Goal: Information Seeking & Learning: Learn about a topic

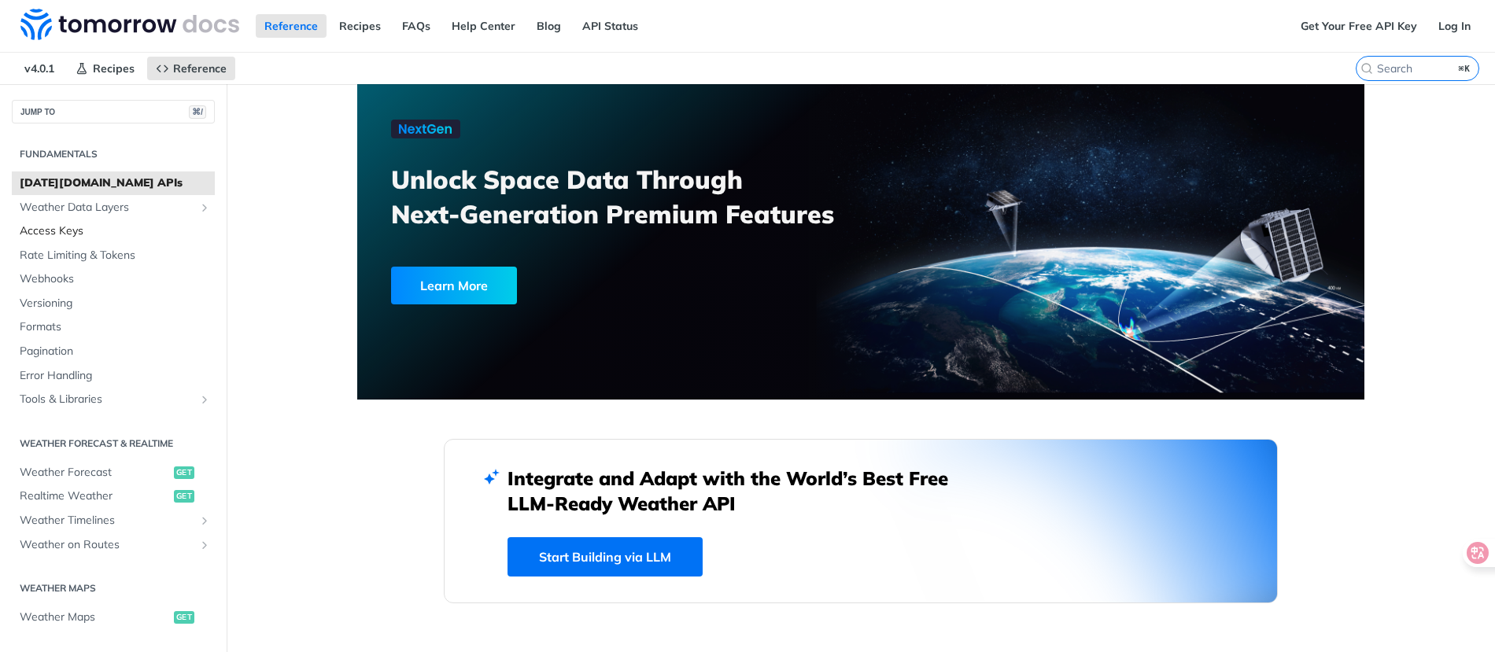
click at [134, 231] on span "Access Keys" at bounding box center [115, 231] width 191 height 16
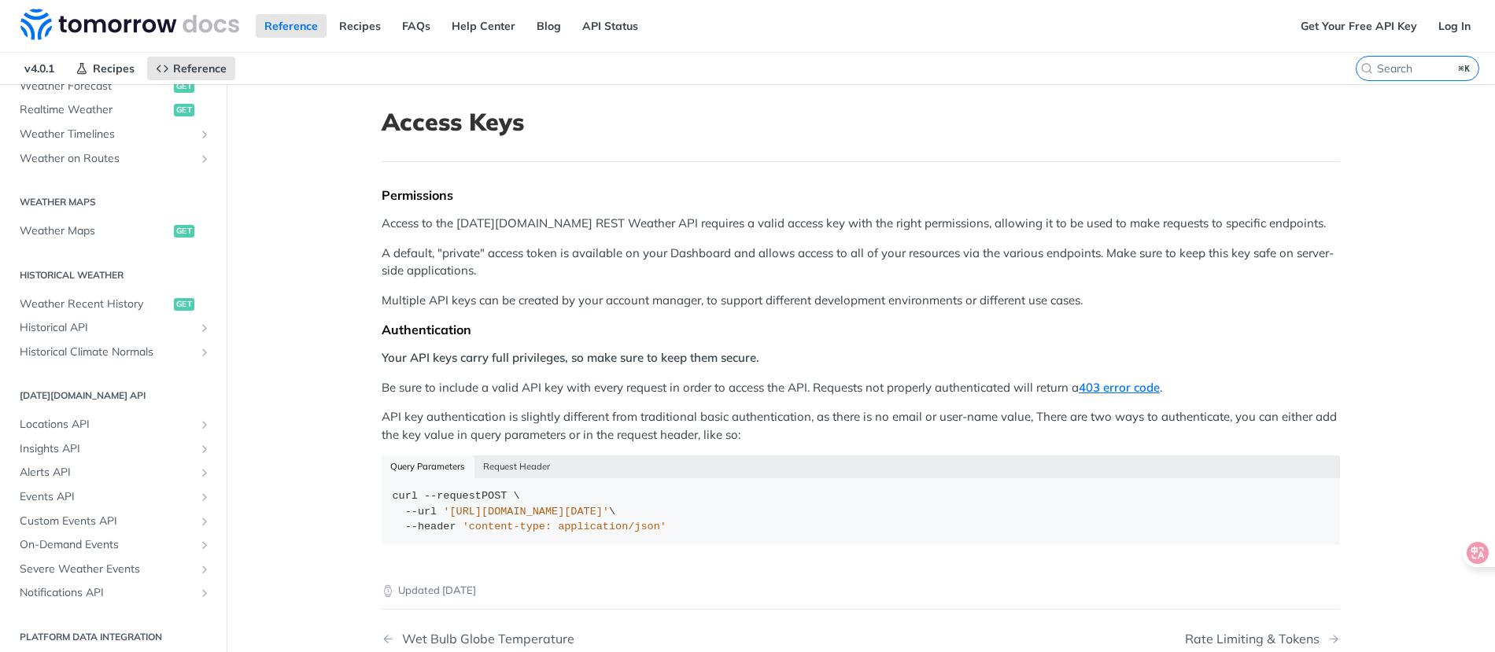
scroll to position [393, 0]
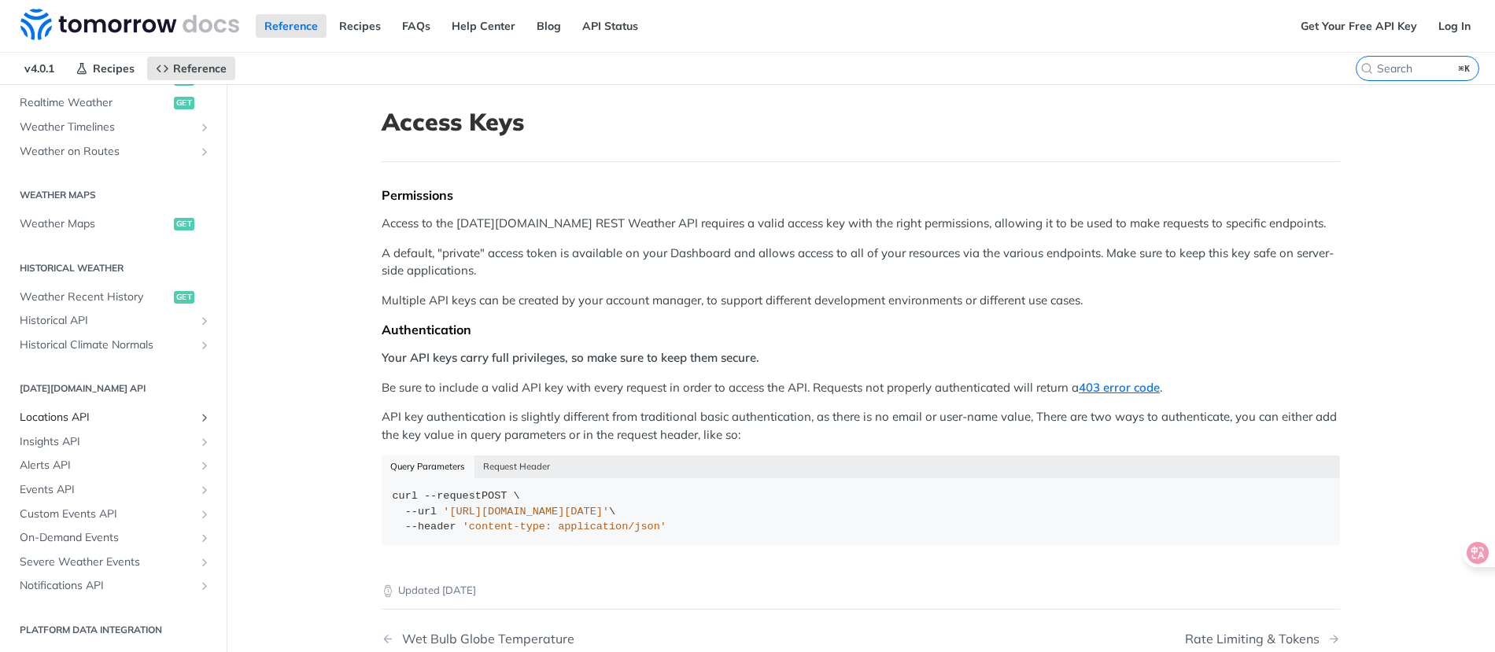
click at [126, 419] on span "Locations API" at bounding box center [107, 418] width 175 height 16
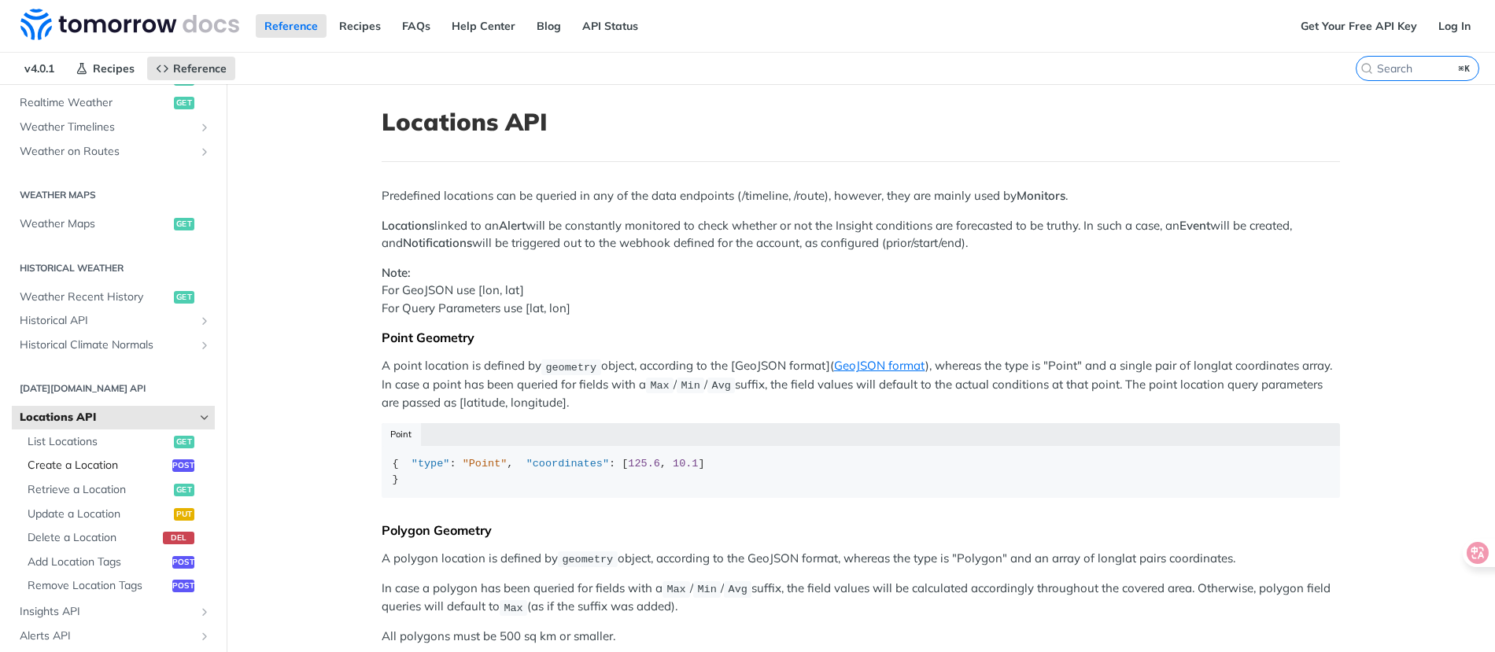
click at [105, 463] on span "Create a Location" at bounding box center [98, 466] width 141 height 16
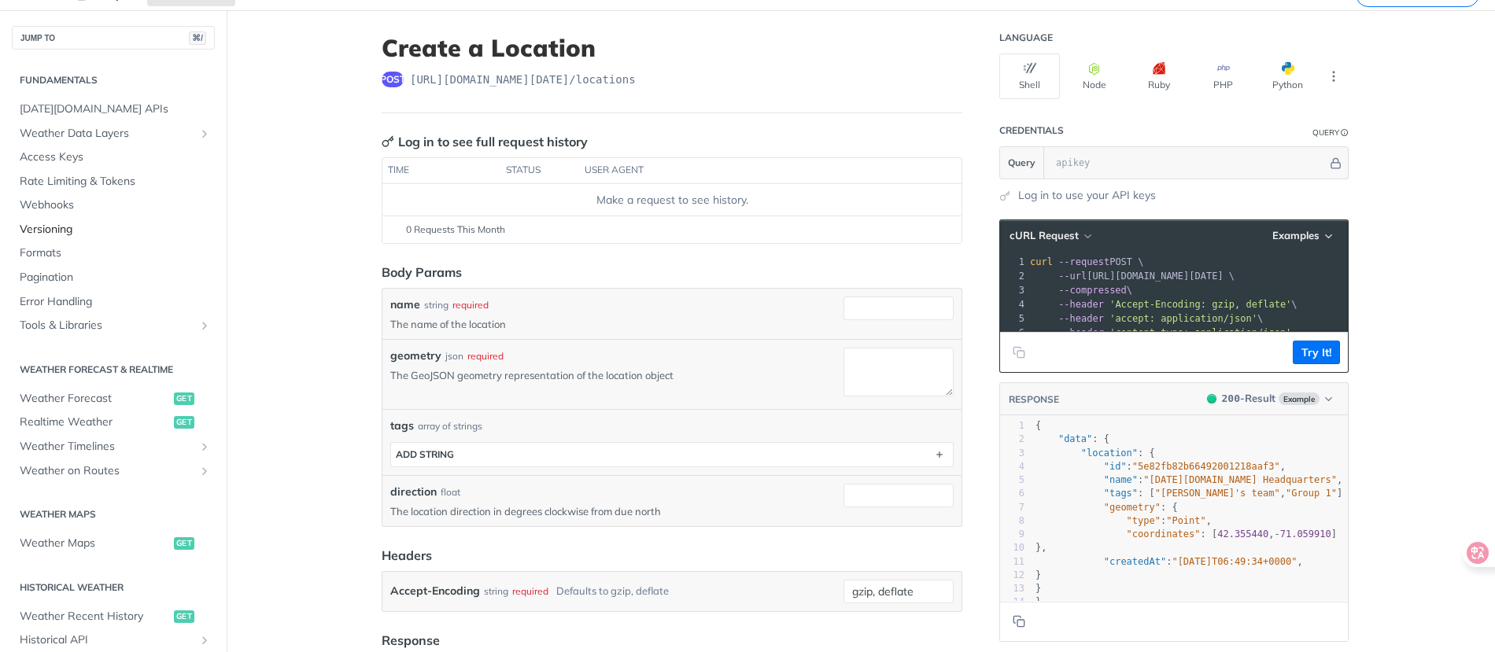
scroll to position [71, 0]
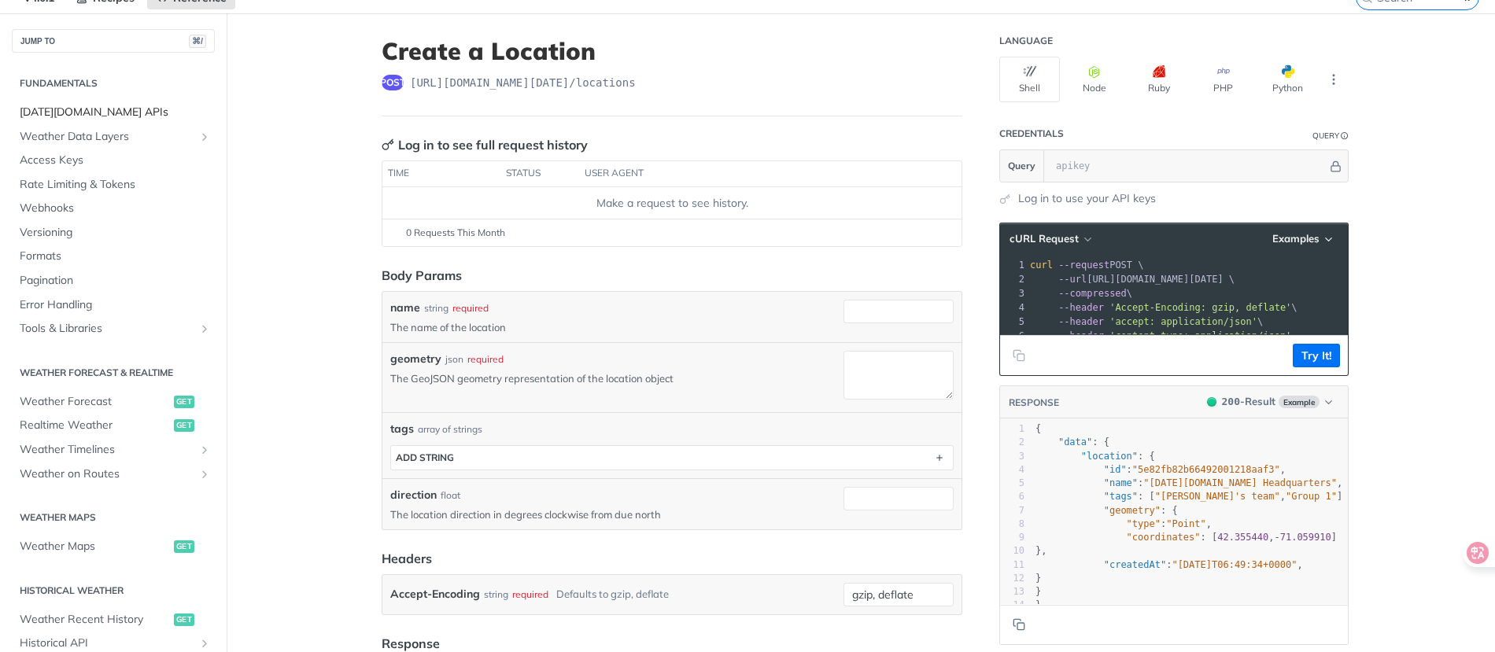
click at [109, 109] on span "[DATE][DOMAIN_NAME] APIs" at bounding box center [115, 113] width 191 height 16
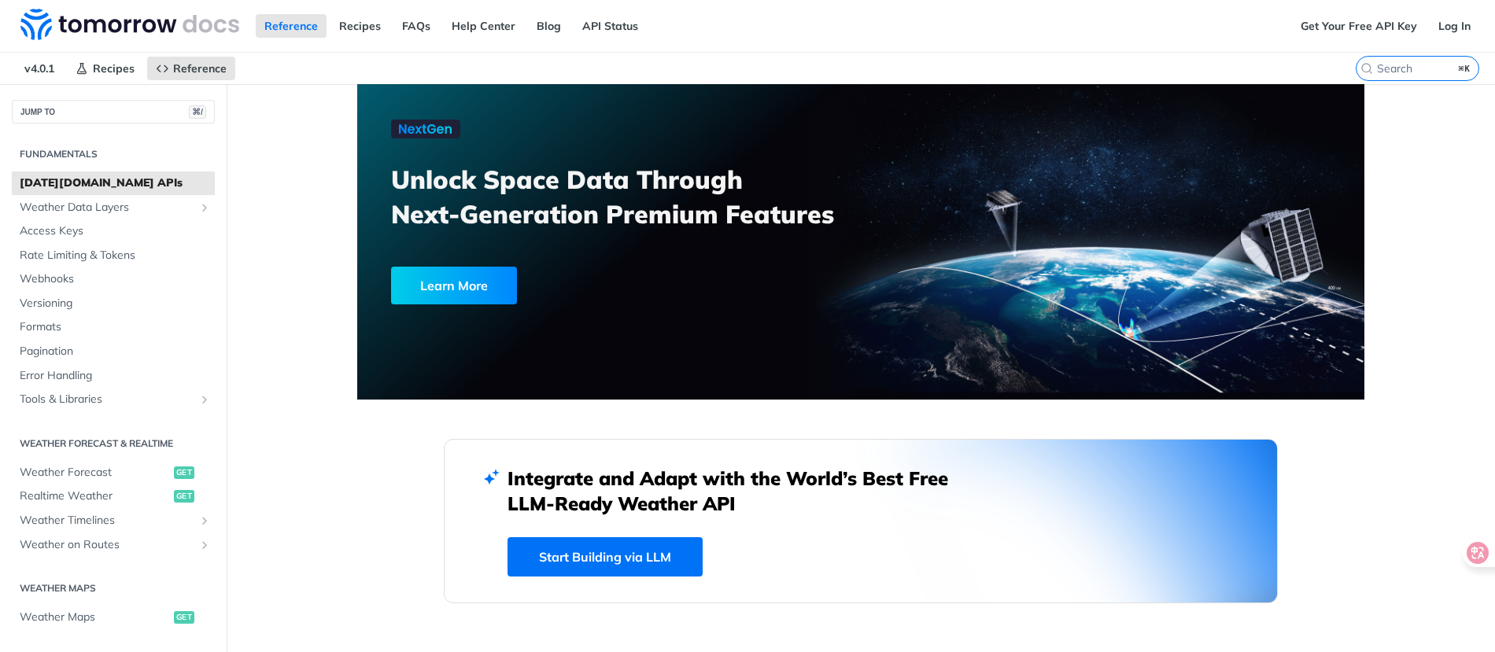
click at [471, 287] on div "Learn More" at bounding box center [454, 286] width 126 height 38
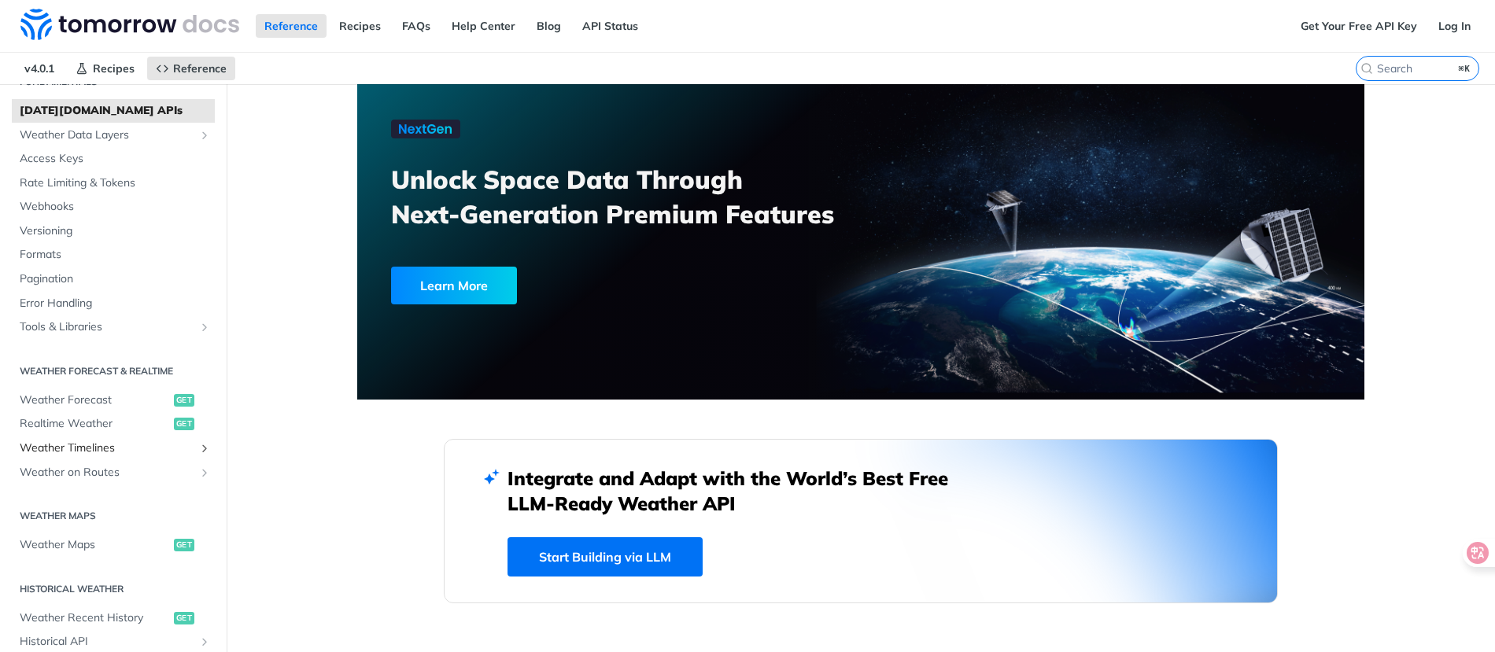
scroll to position [73, 0]
click at [102, 423] on span "Realtime Weather" at bounding box center [95, 423] width 150 height 16
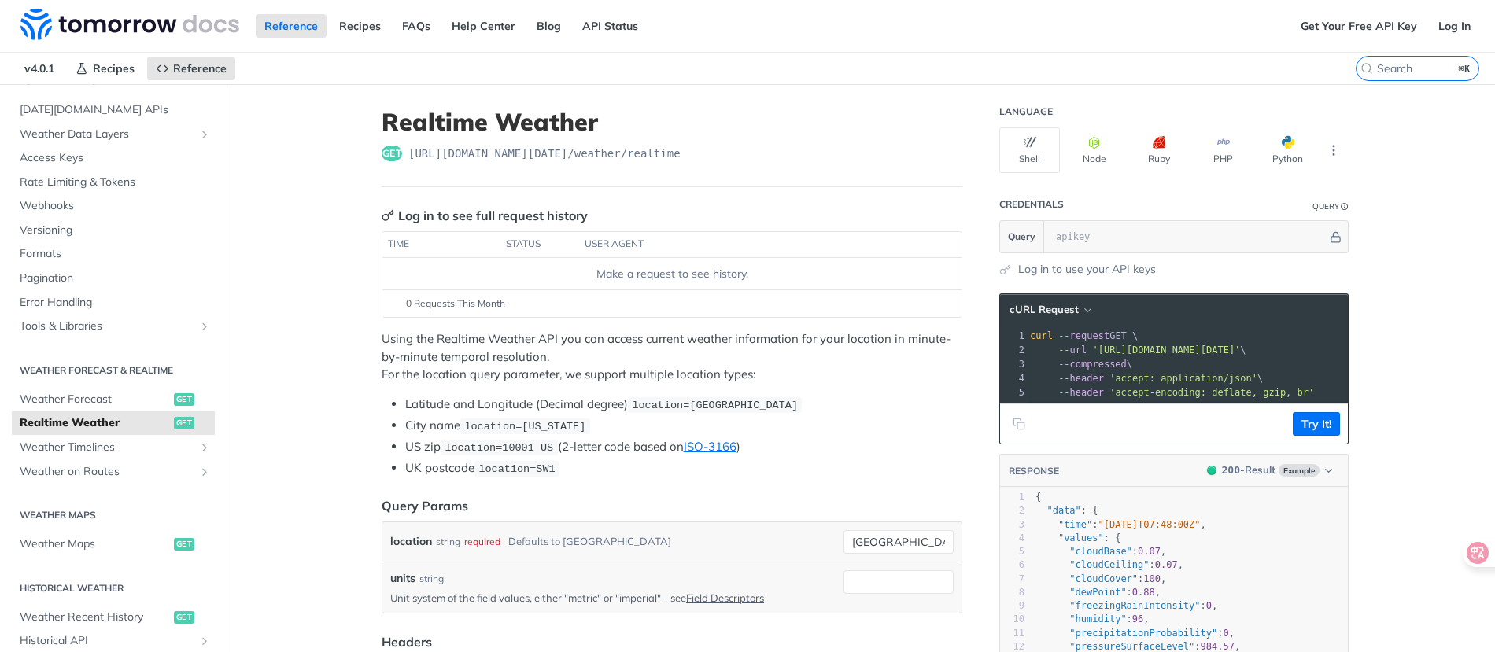
click at [479, 424] on span "location=[US_STATE]" at bounding box center [524, 427] width 121 height 12
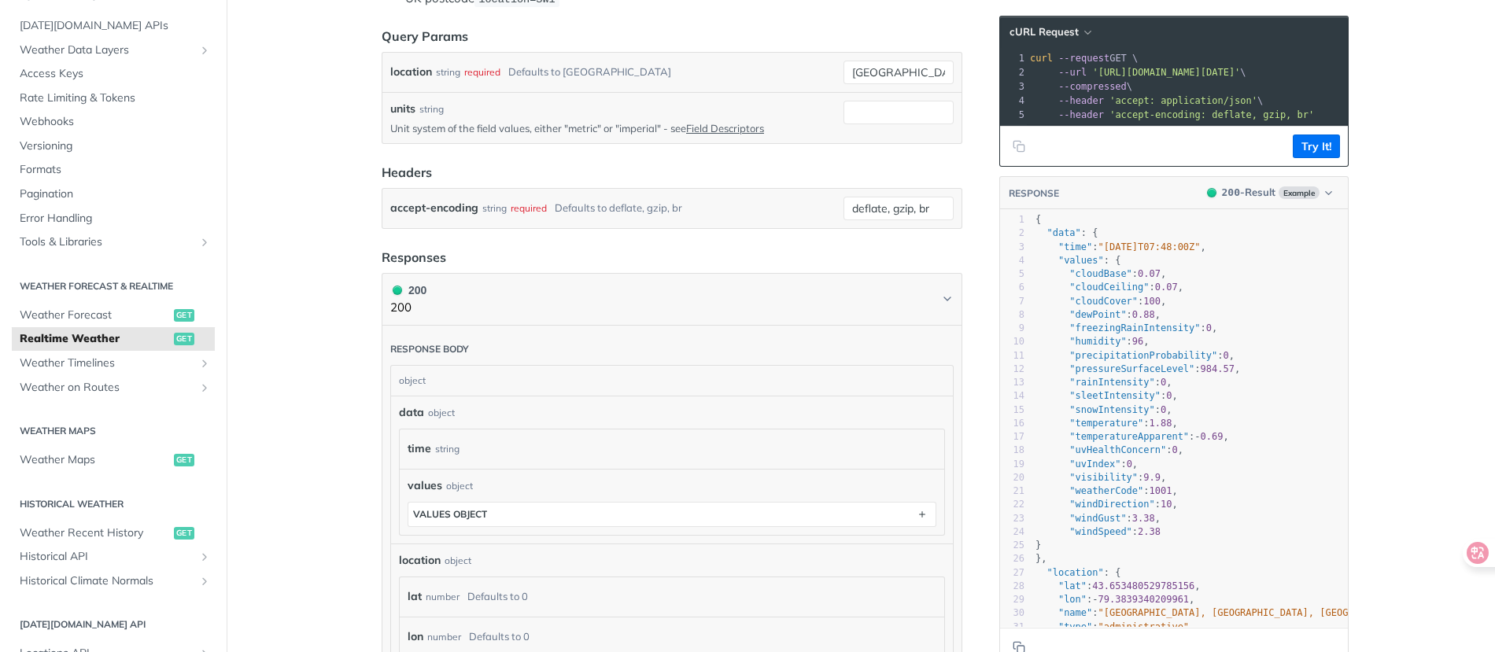
scroll to position [135, 0]
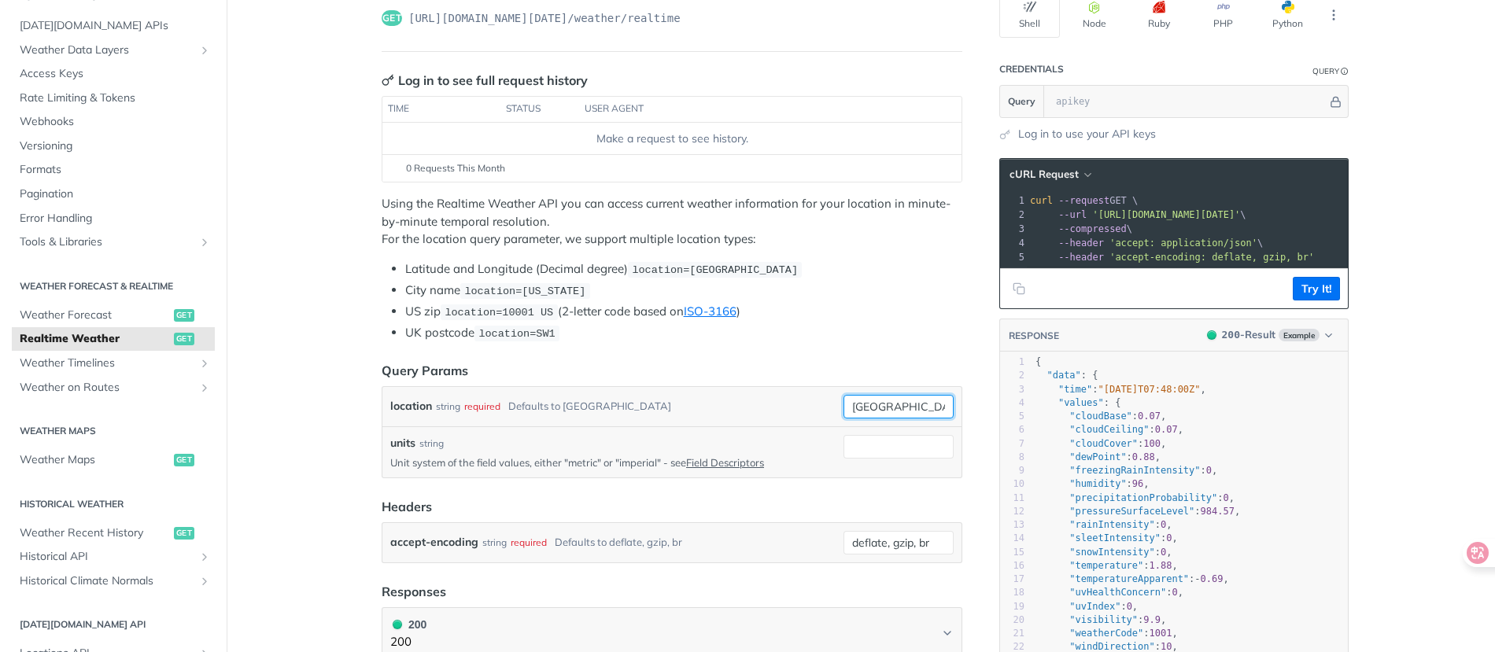
drag, startPoint x: 890, startPoint y: 402, endPoint x: 829, endPoint y: 402, distance: 60.6
click at [829, 402] on div "location string required Defaults to toronto toronto required type : string Use…" at bounding box center [671, 407] width 563 height 24
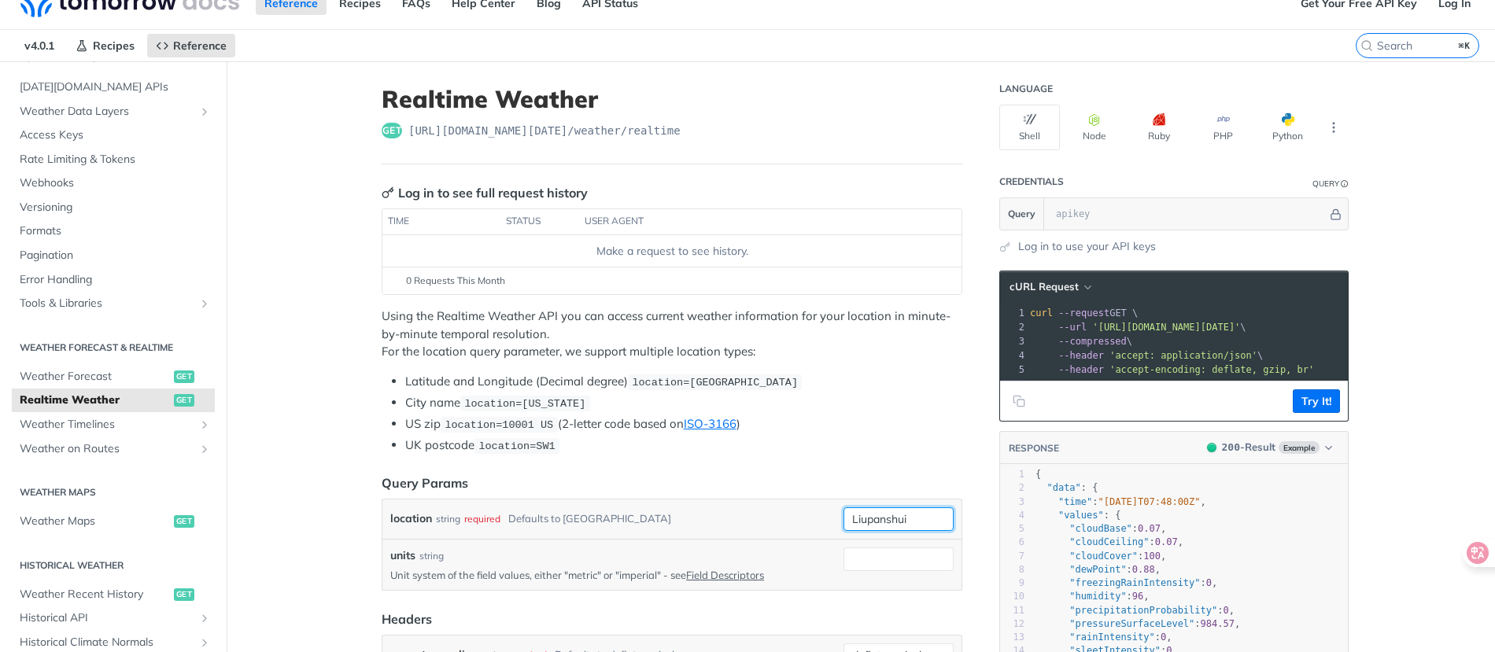
scroll to position [2, 0]
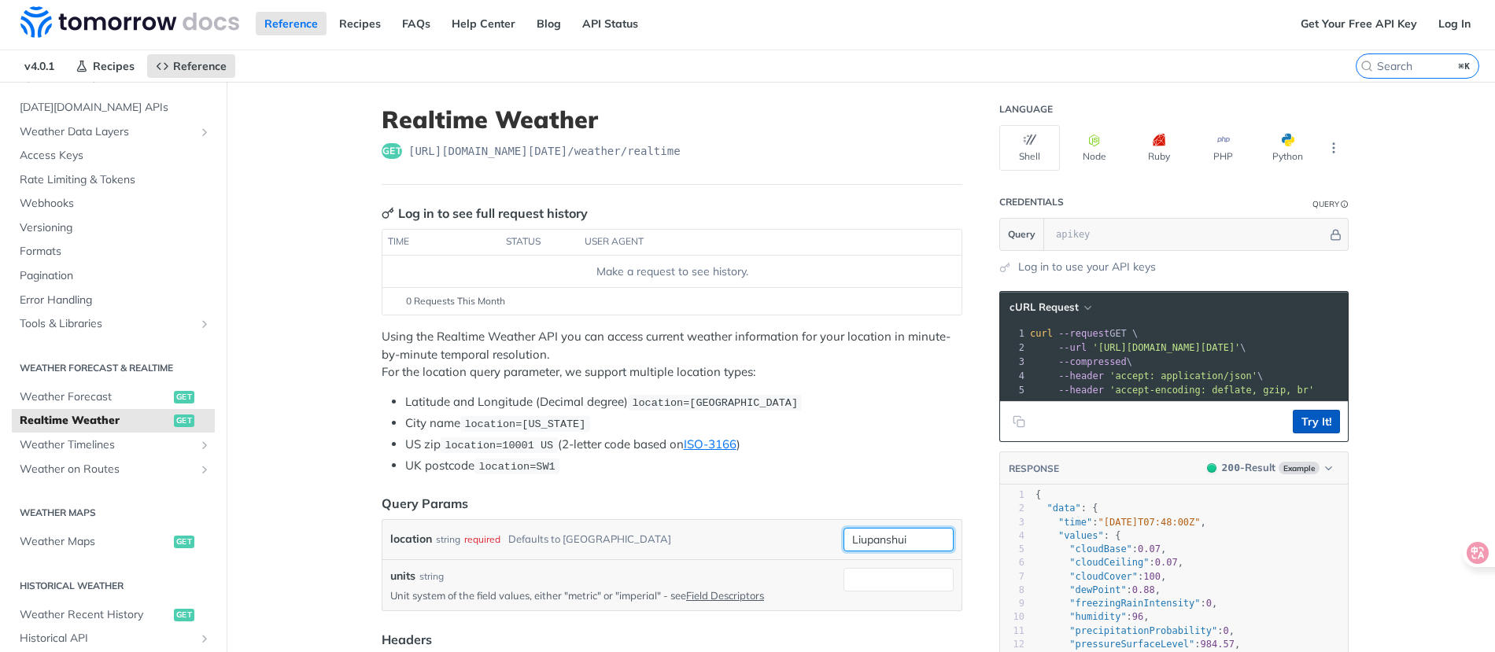
type input "Liupanshui"
click at [1312, 430] on button "Try It!" at bounding box center [1316, 422] width 47 height 24
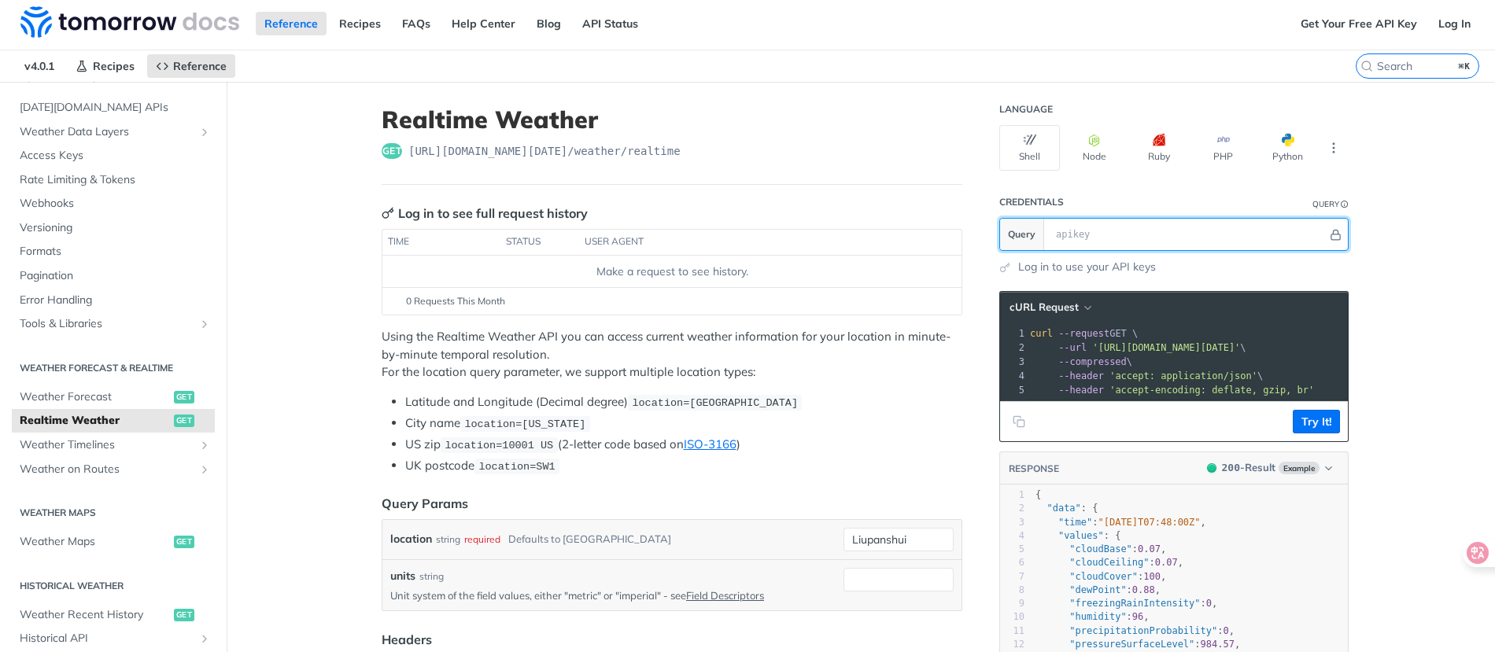
click at [1080, 229] on input "text" at bounding box center [1187, 234] width 279 height 31
click at [1333, 147] on icon "More ellipsis" at bounding box center [1334, 147] width 2 height 9
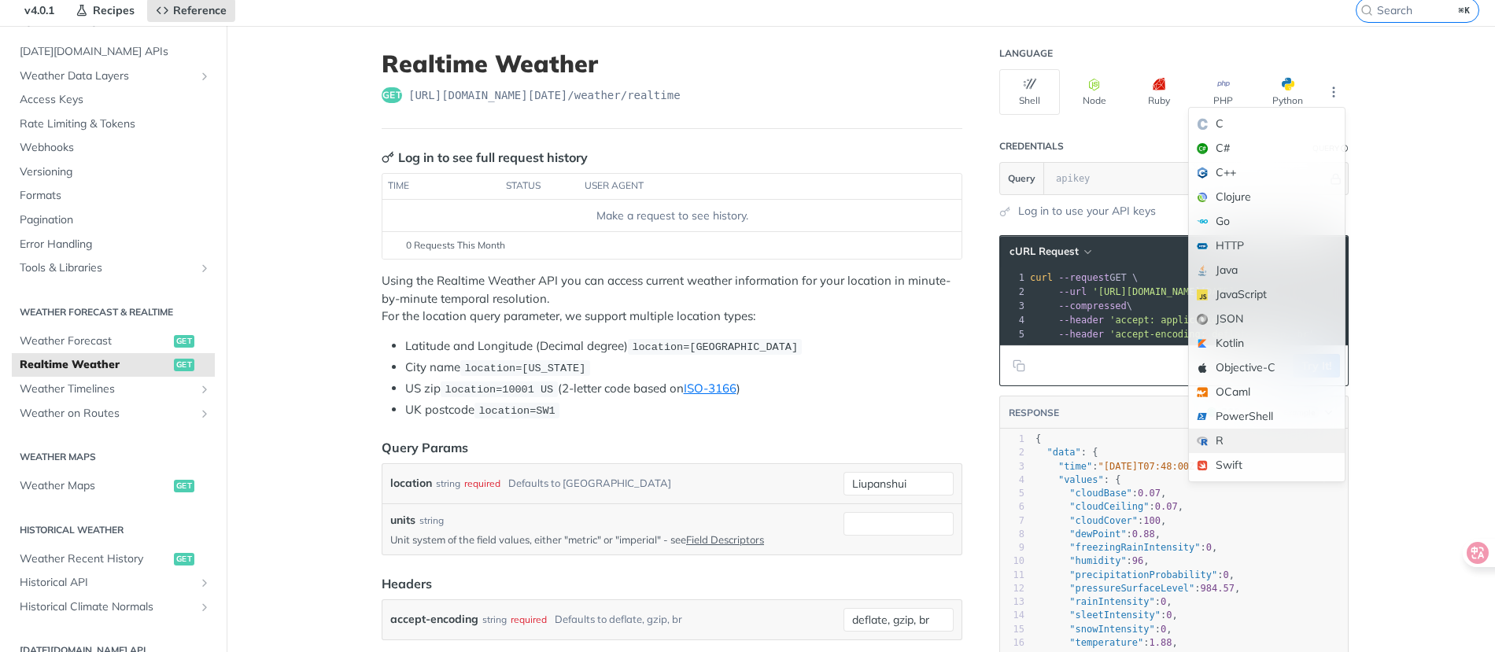
scroll to position [88, 0]
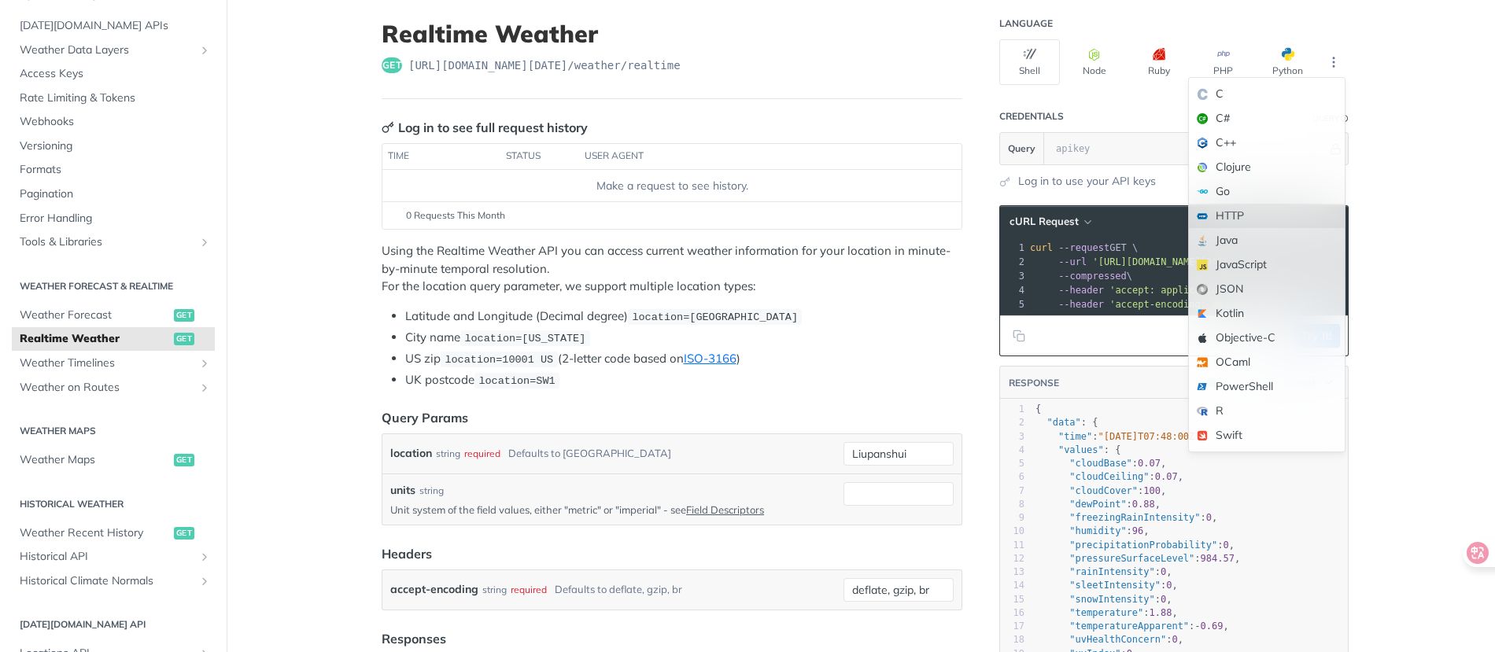
click at [1250, 212] on div "HTTP" at bounding box center [1267, 216] width 156 height 24
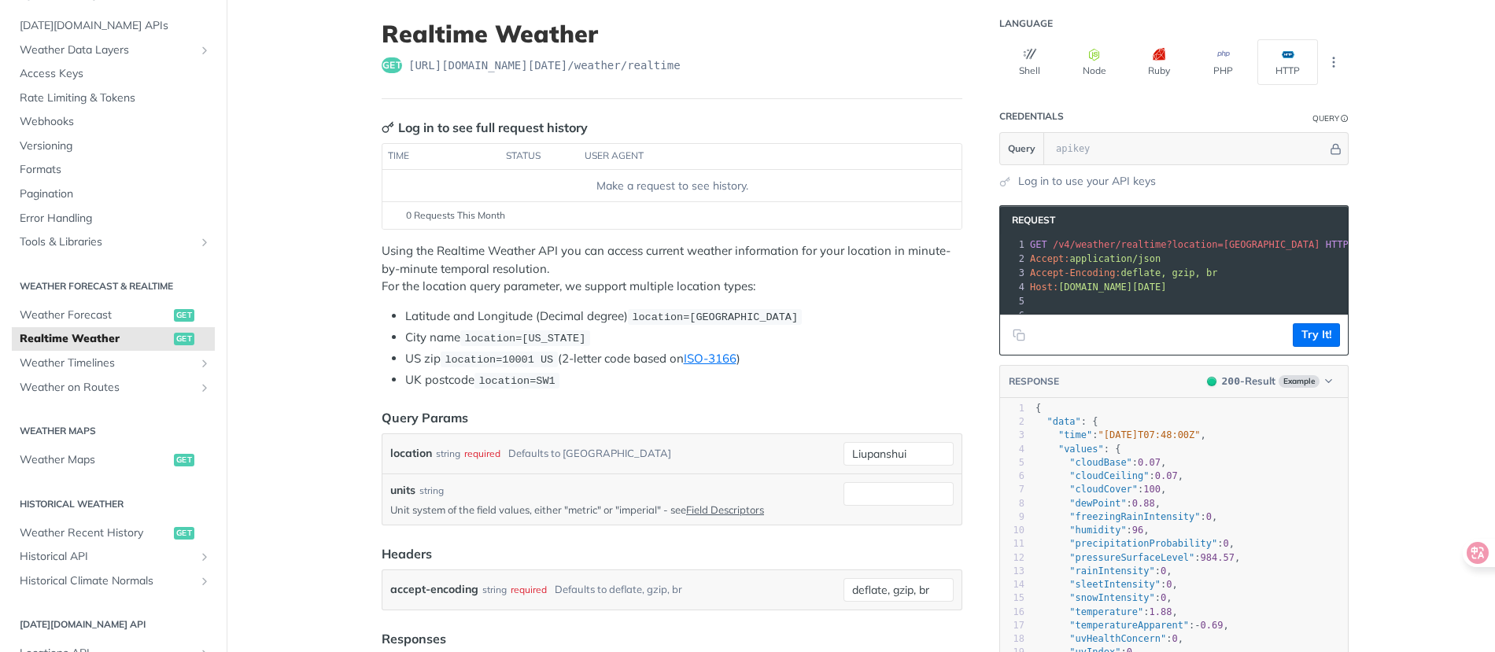
click at [1154, 297] on pre "​" at bounding box center [1193, 301] width 333 height 14
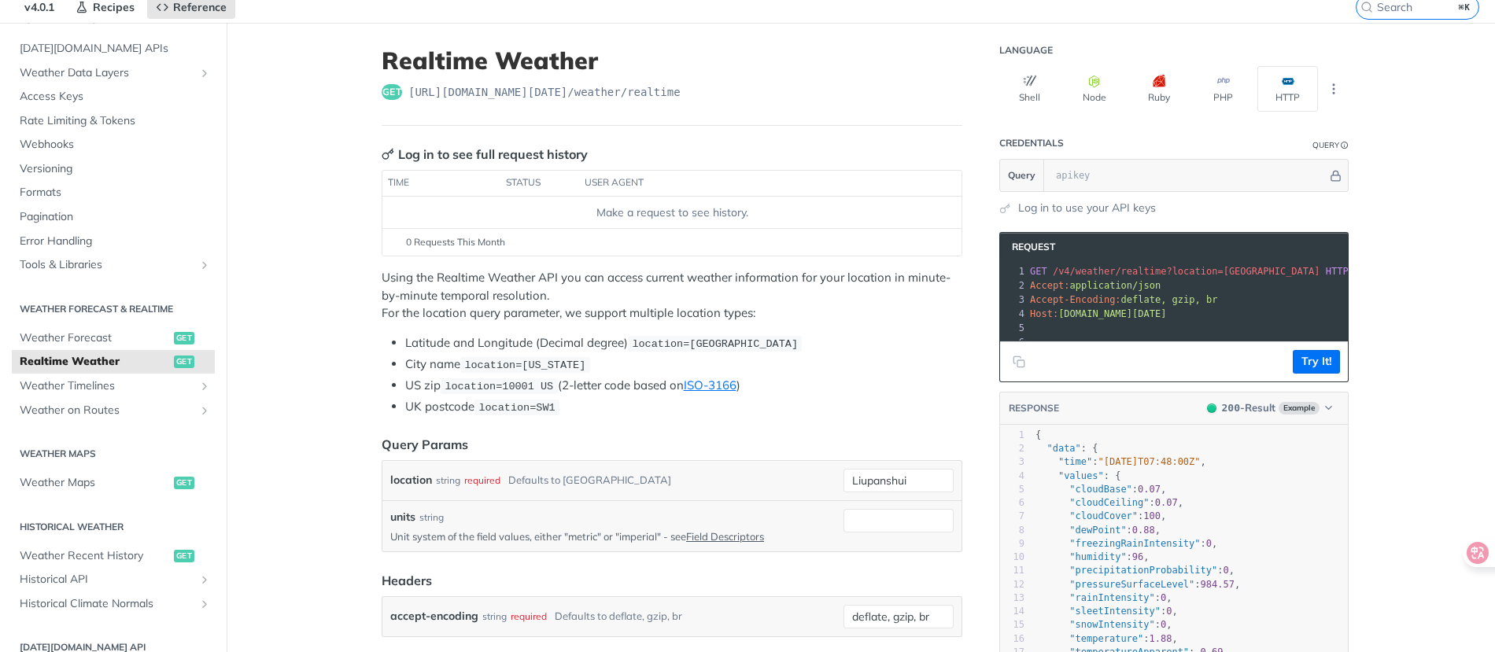
scroll to position [42, 0]
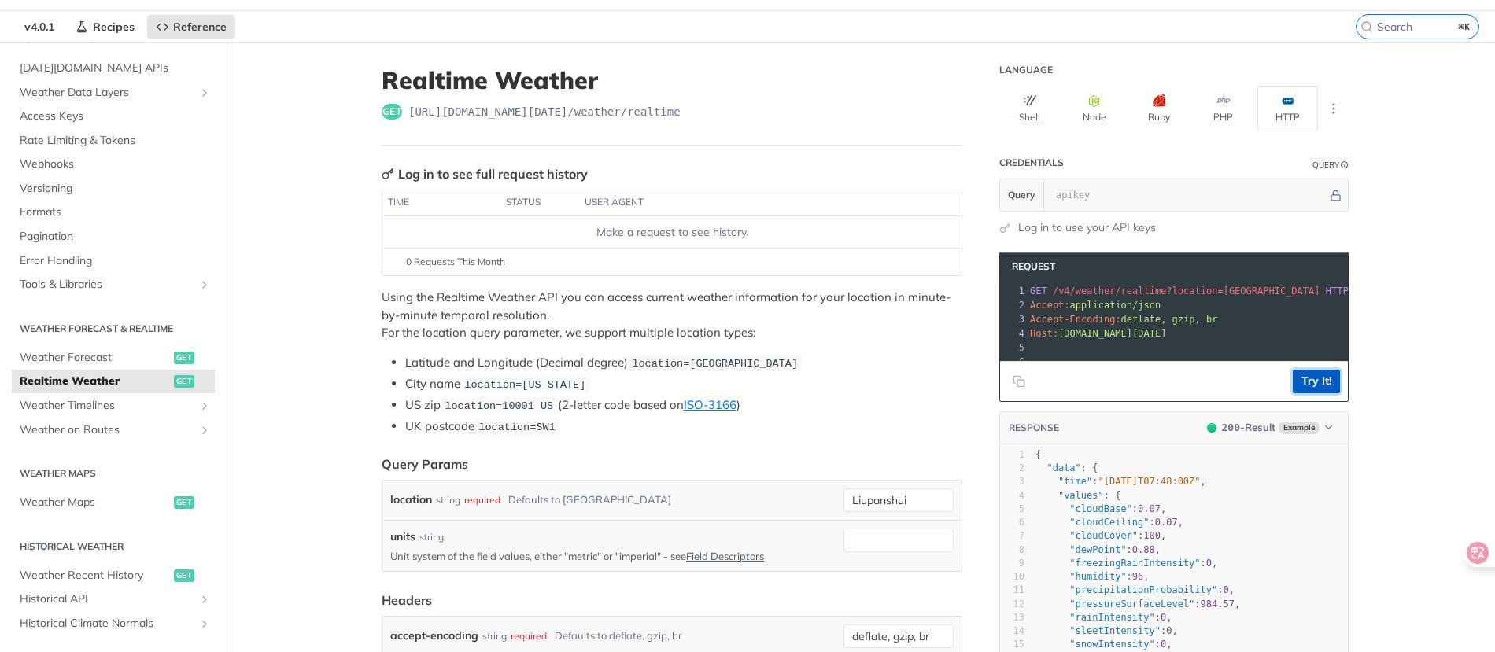
click at [1305, 391] on button "Try It!" at bounding box center [1316, 382] width 47 height 24
click at [1103, 196] on input "text" at bounding box center [1187, 194] width 279 height 31
click at [1059, 231] on link "Log in to use your API keys" at bounding box center [1087, 228] width 138 height 17
click at [1097, 228] on link "Log in to use your API keys" at bounding box center [1087, 228] width 138 height 17
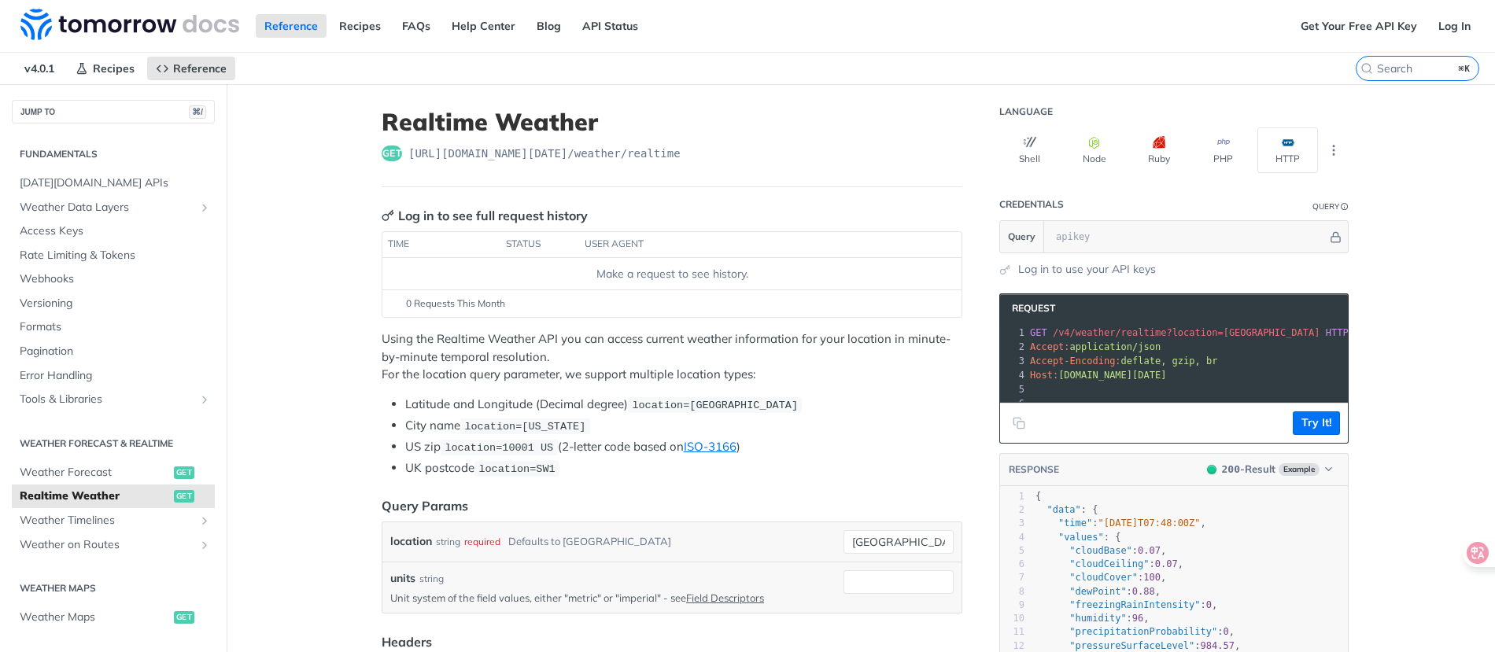
click at [1183, 308] on header "Request" at bounding box center [1174, 308] width 348 height 28
click at [1105, 233] on input "text" at bounding box center [1187, 236] width 279 height 31
paste input "8PGPsRX5ZSMfOF8LoQmxQFt7k3TxZgfE"
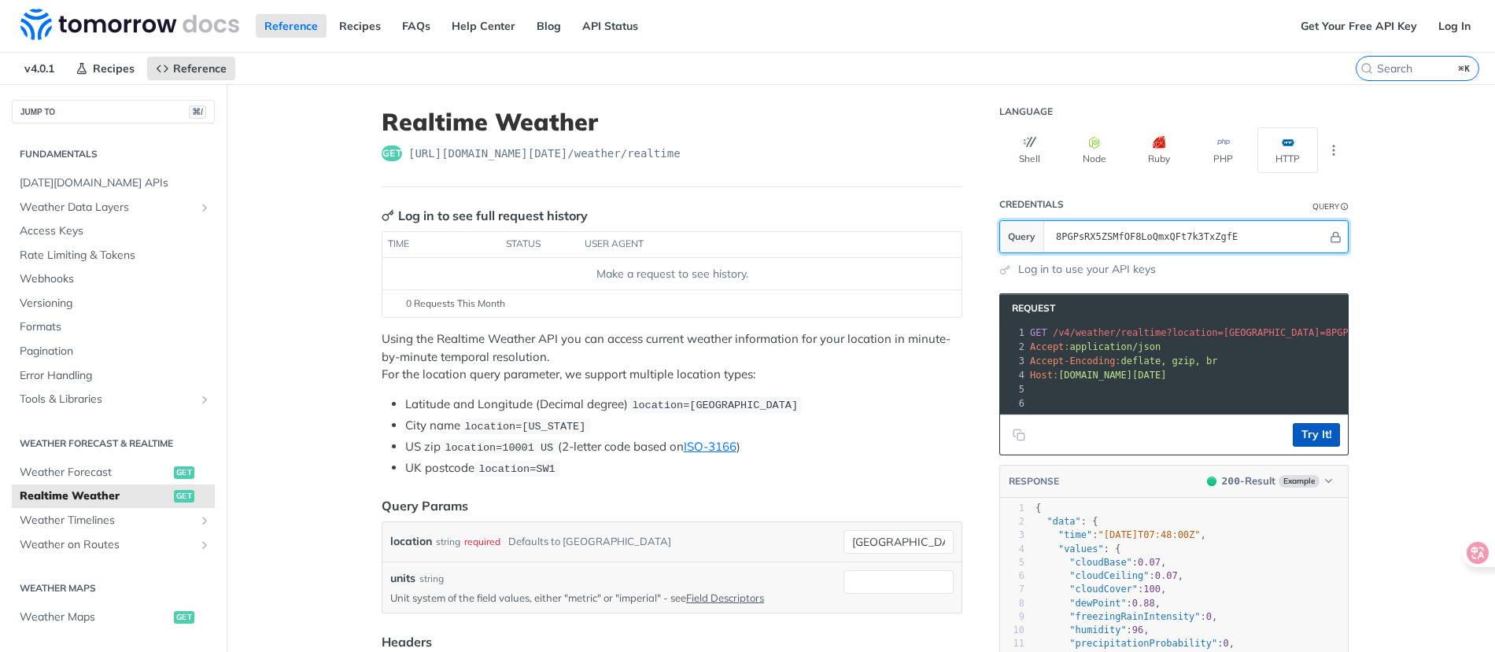
type input "8PGPsRX5ZSMfOF8LoQmxQFt7k3TxZgfE"
click at [1309, 443] on button "Try It!" at bounding box center [1316, 435] width 47 height 24
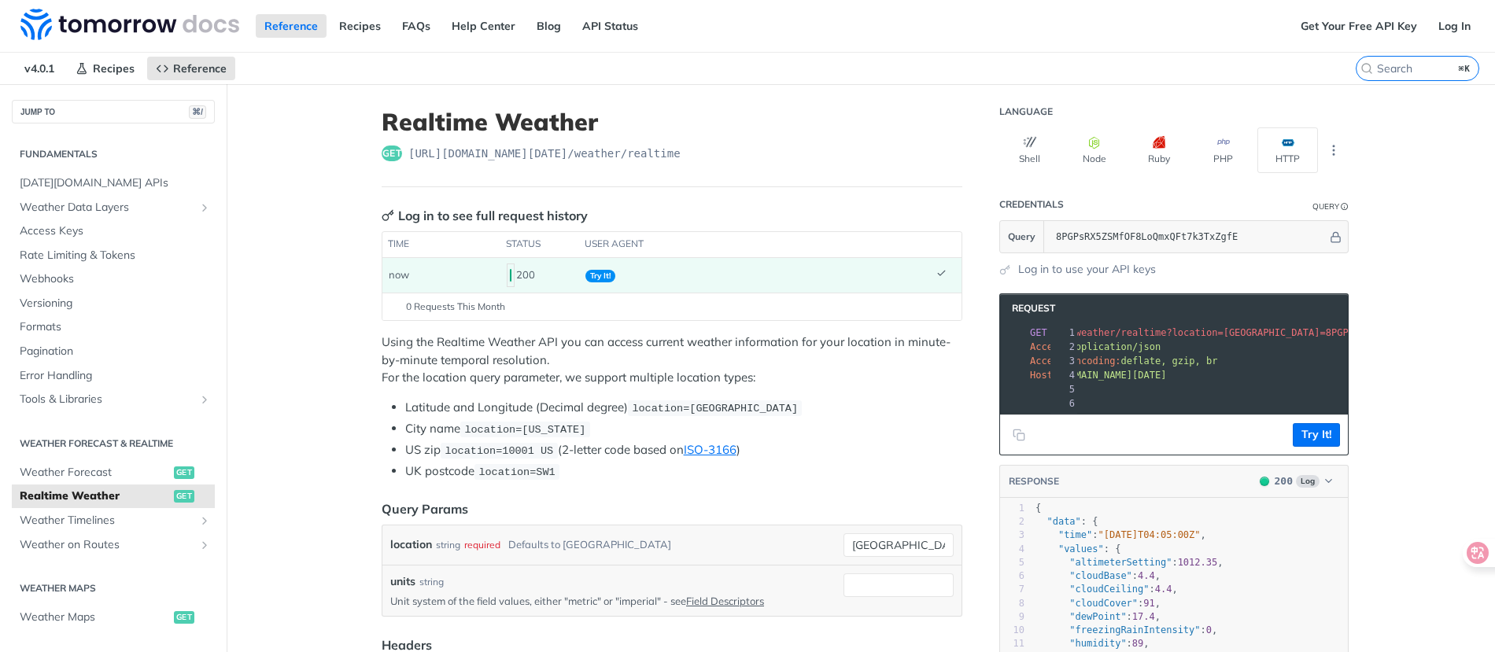
scroll to position [0, 55]
click at [1180, 334] on span "/v4/weather/realtime?location=[GEOGRAPHIC_DATA]=8PGPsRX5ZSMfOF8LoQmxQFt7k3TxZgfE" at bounding box center [1225, 332] width 455 height 11
click at [1179, 334] on span "/v4/weather/realtime?location=[GEOGRAPHIC_DATA]=8PGPsRX5ZSMfOF8LoQmxQFt7k3TxZgfE" at bounding box center [1225, 332] width 455 height 11
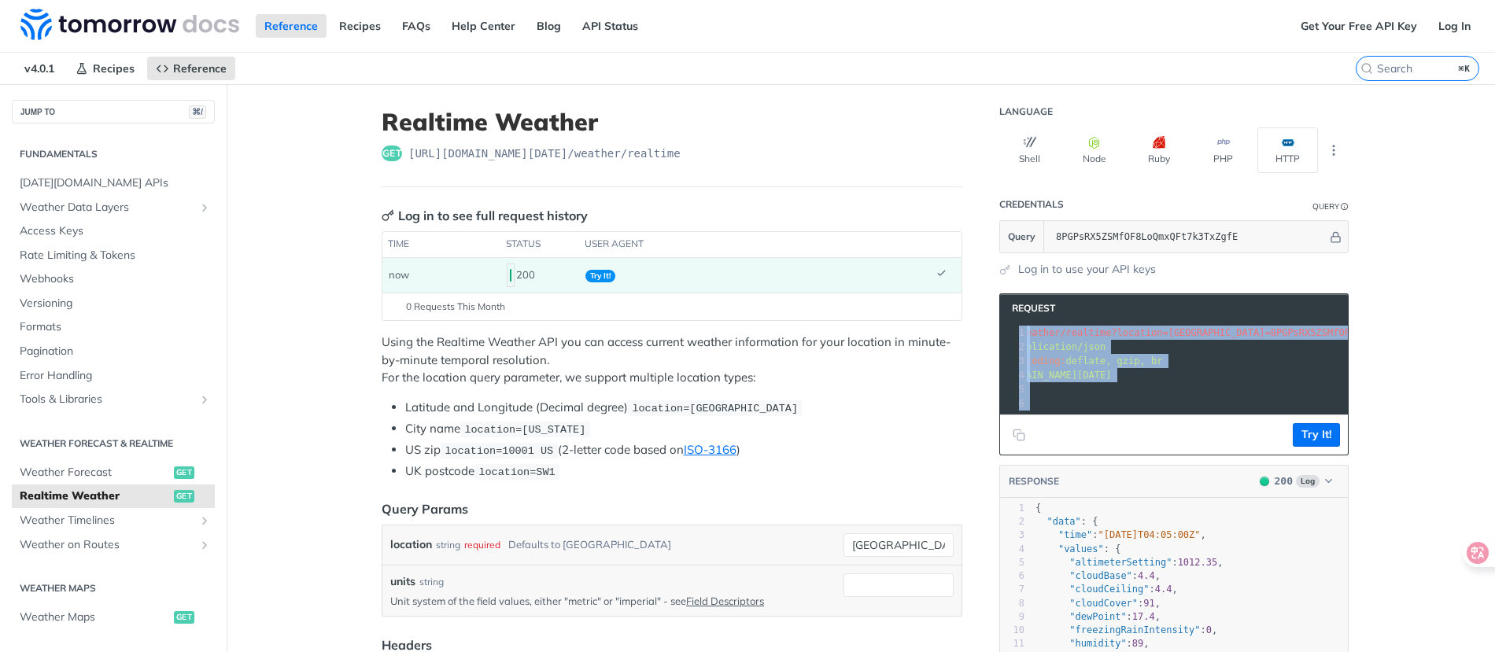
drag, startPoint x: 1093, startPoint y: 426, endPoint x: 1038, endPoint y: 423, distance: 55.1
click at [1038, 423] on div "Request xxxxxxxxxx 1 GET /v4/weather/realtime?location=toronto&apikey=8PGPsRX5Z…" at bounding box center [1173, 375] width 349 height 162
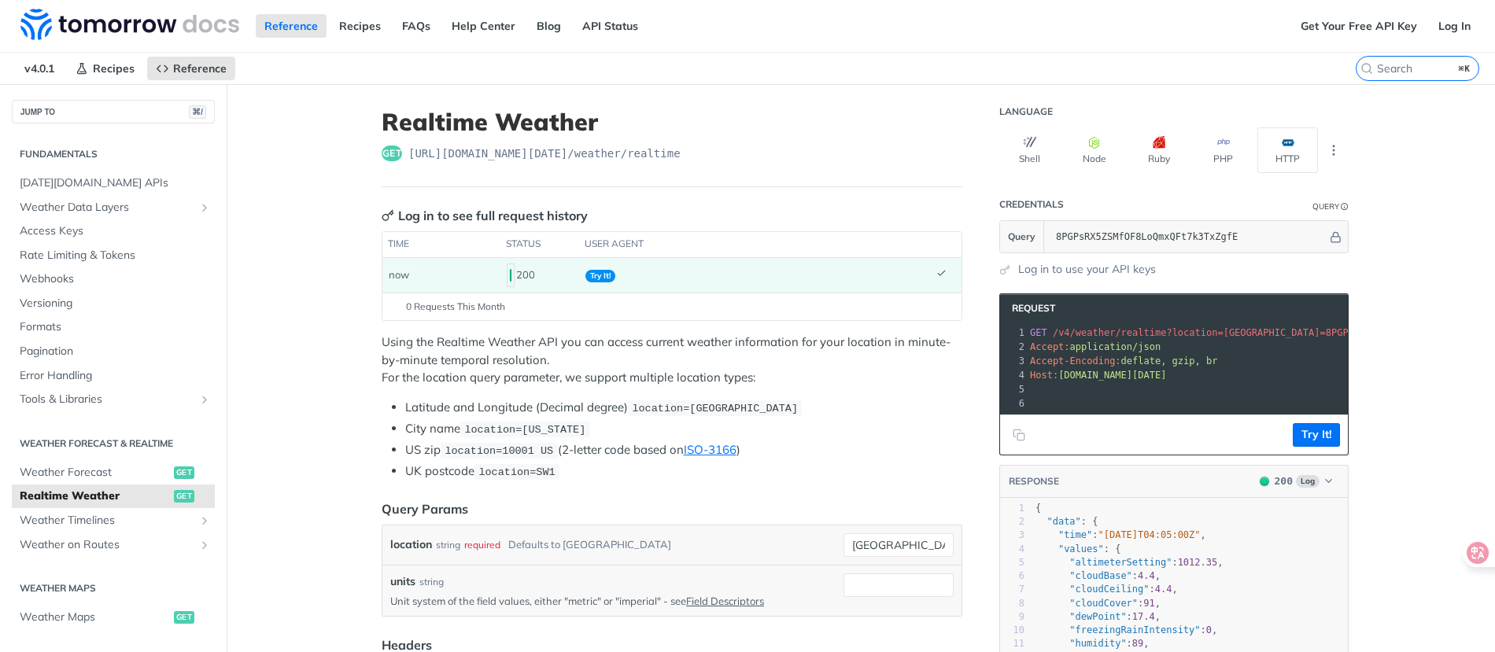
click at [1056, 388] on pre "​" at bounding box center [1285, 389] width 517 height 14
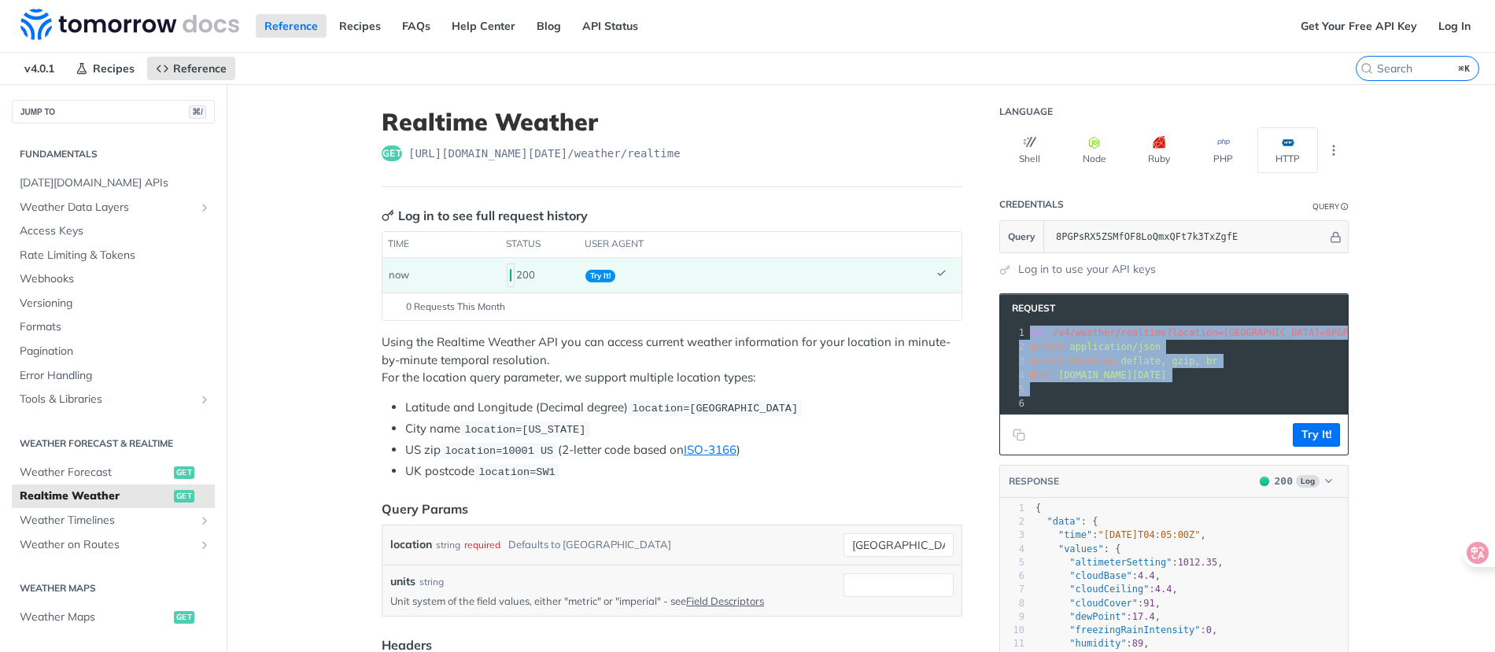
drag, startPoint x: 1159, startPoint y: 382, endPoint x: 986, endPoint y: 330, distance: 181.0
copy div "GET /v4/weather/realtime?location=toronto&apikey=8PGPsRX5ZSMfOF8LoQmxQFt7k3TxZg…"
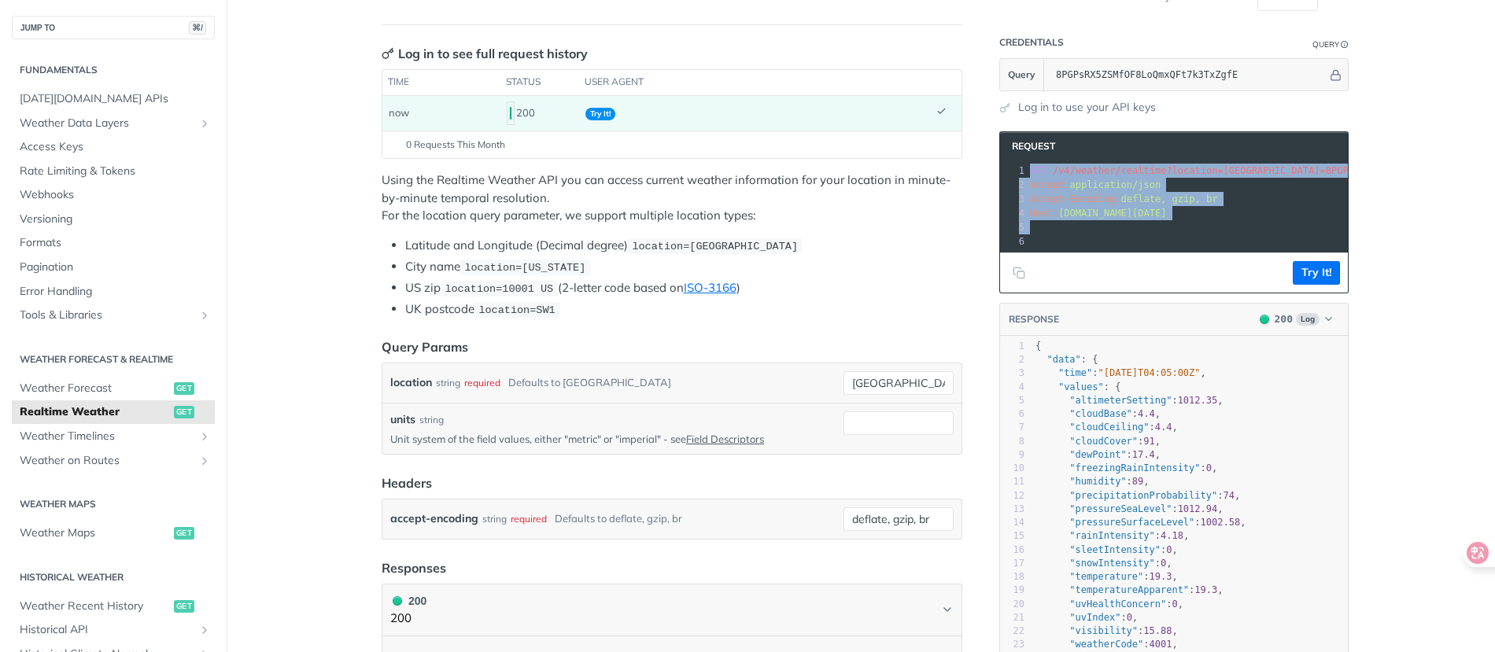
scroll to position [161, 0]
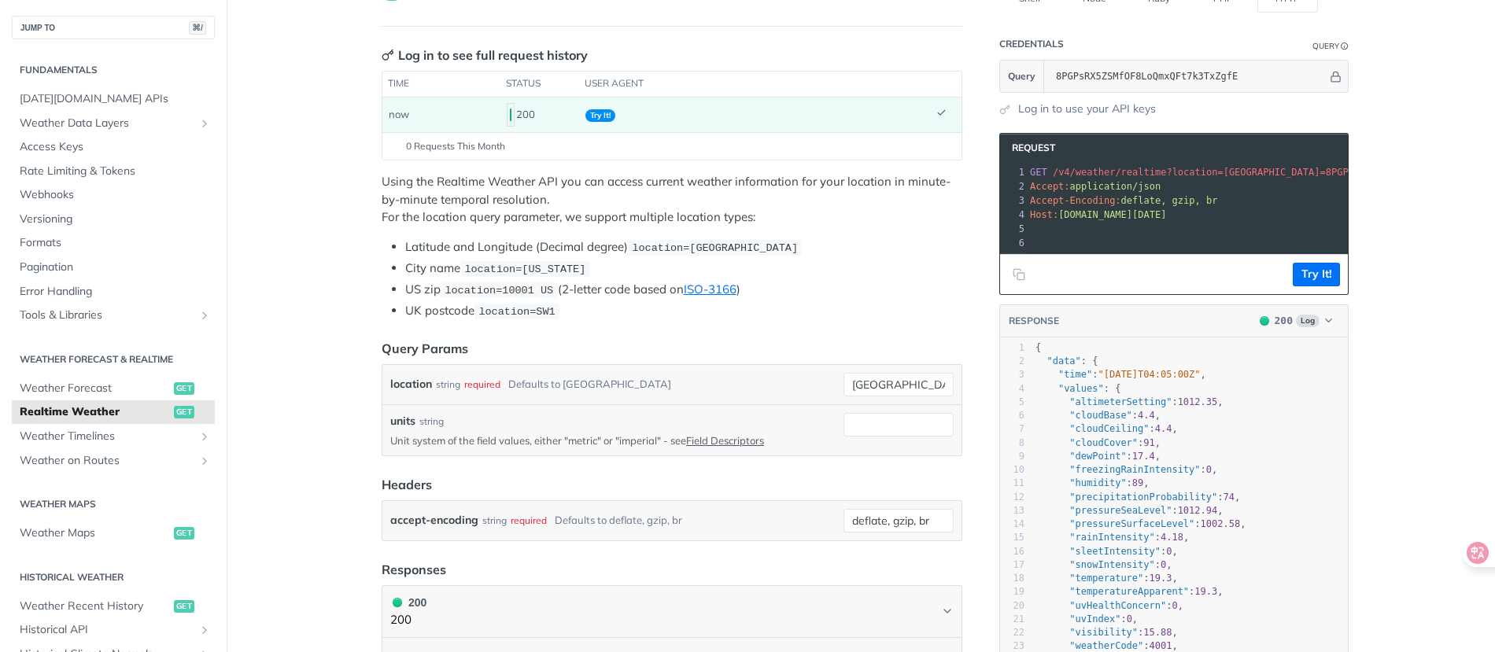
click at [1086, 170] on span "/v4/weather/realtime?location=[GEOGRAPHIC_DATA]=8PGPsRX5ZSMfOF8LoQmxQFt7k3TxZgfE" at bounding box center [1280, 172] width 455 height 11
drag, startPoint x: 1057, startPoint y: 215, endPoint x: 1159, endPoint y: 216, distance: 102.3
click at [1151, 216] on pre "Host: api.tomorrow.io" at bounding box center [1285, 215] width 517 height 14
copy span "[DOMAIN_NAME][DATE]"
click at [1125, 170] on span "/v4/weather/realtime?location=[GEOGRAPHIC_DATA]=8PGPsRX5ZSMfOF8LoQmxQFt7k3TxZgfE" at bounding box center [1280, 172] width 455 height 11
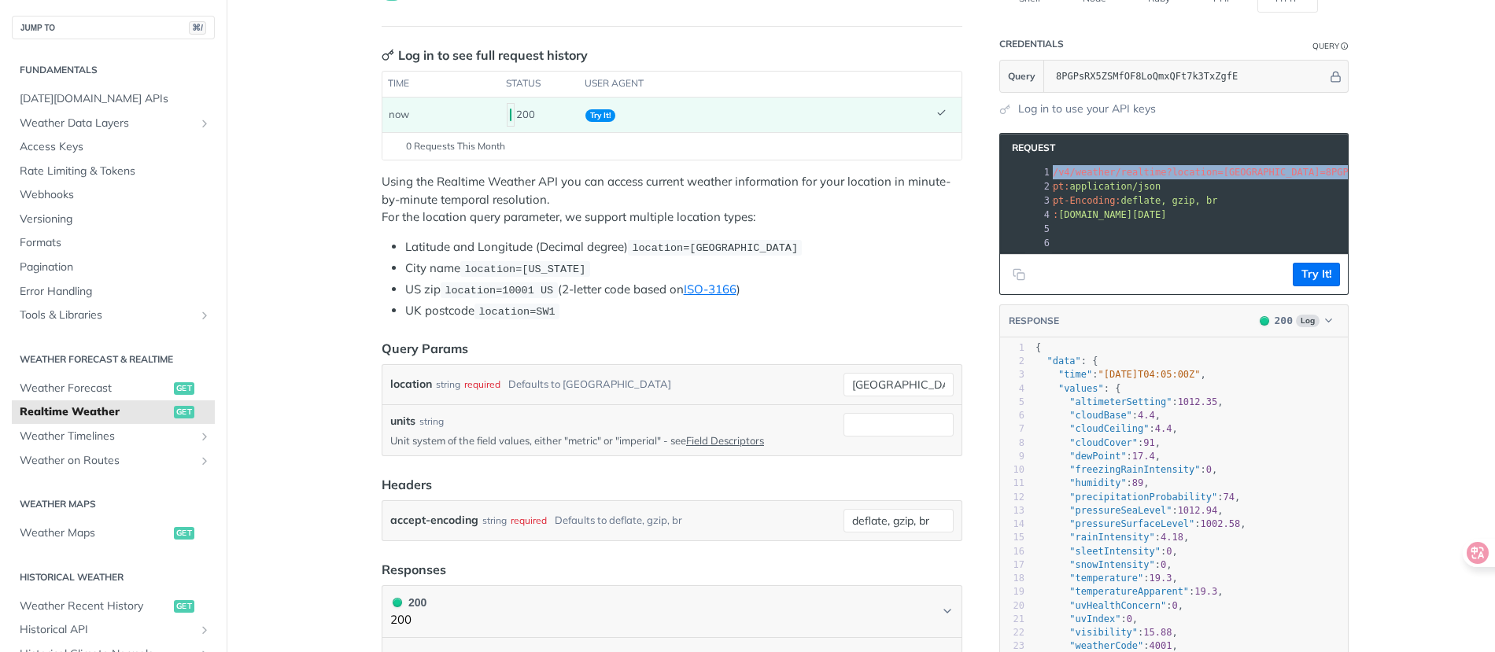
scroll to position [0, 196]
drag, startPoint x: 1046, startPoint y: 172, endPoint x: 1369, endPoint y: 172, distance: 323.4
click at [1369, 172] on main "JUMP TO ⌘/ Fundamentals Tomorrow.io APIs Weather Data Layers Core Probabilistic…" at bounding box center [747, 634] width 1495 height 1420
copy span "/v4/weather/realtime?location=toronto&apikey=8PGPsRX5ZSMfOF8LoQmxQFt7k3TxZgfE H…"
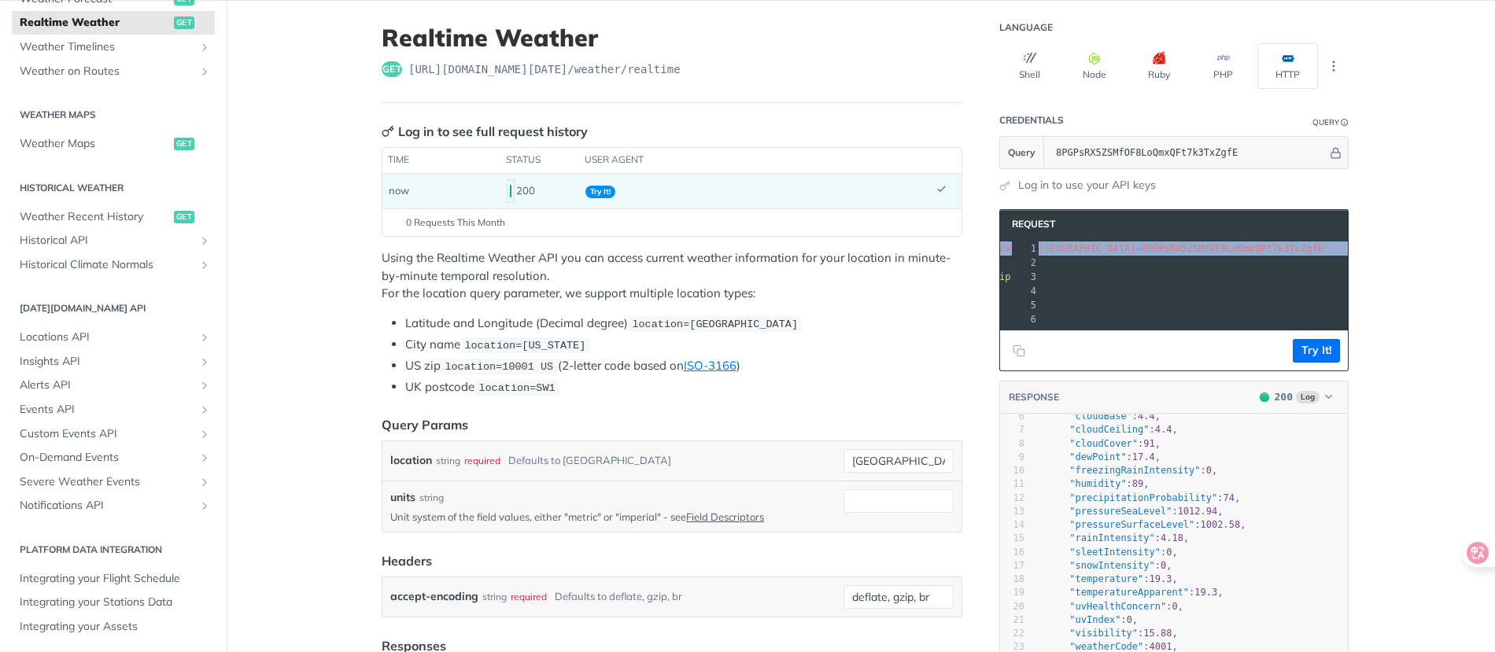
scroll to position [0, 0]
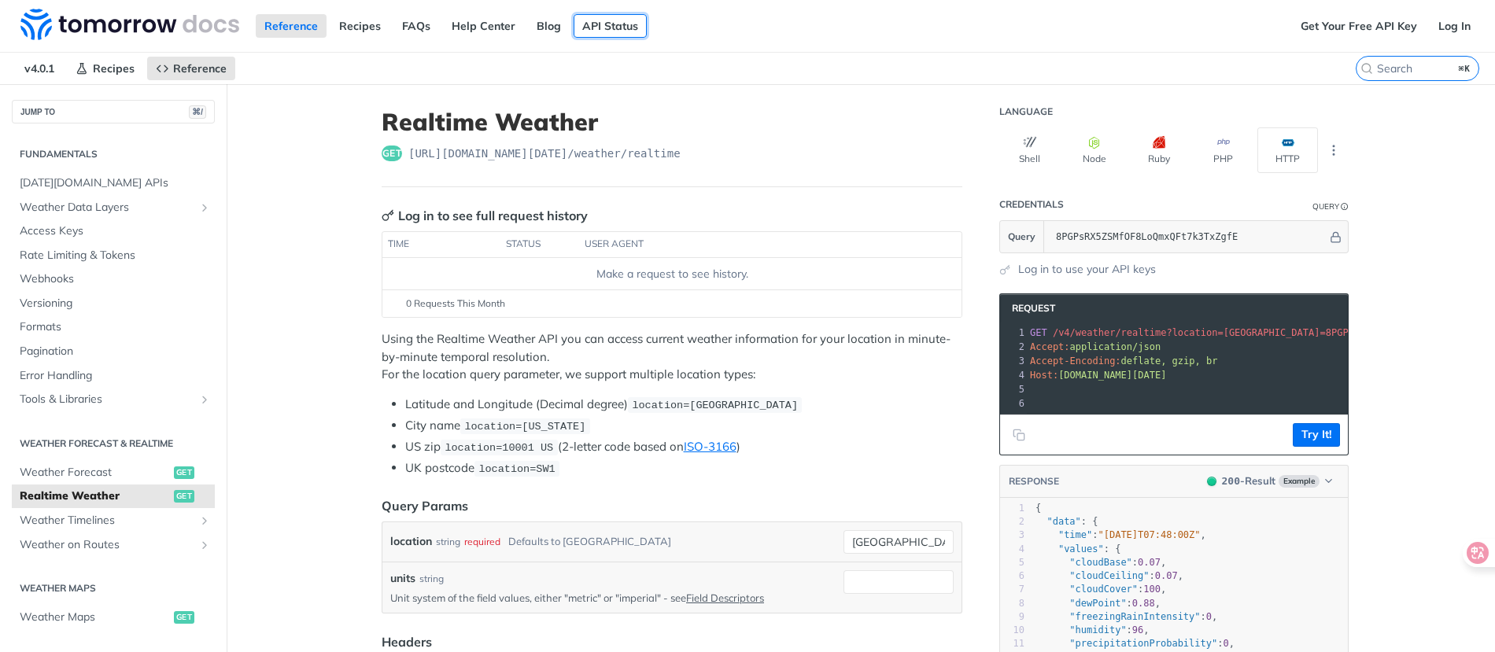
click at [630, 31] on link "API Status" at bounding box center [610, 26] width 73 height 24
click at [1431, 19] on link "Log In" at bounding box center [1455, 26] width 50 height 24
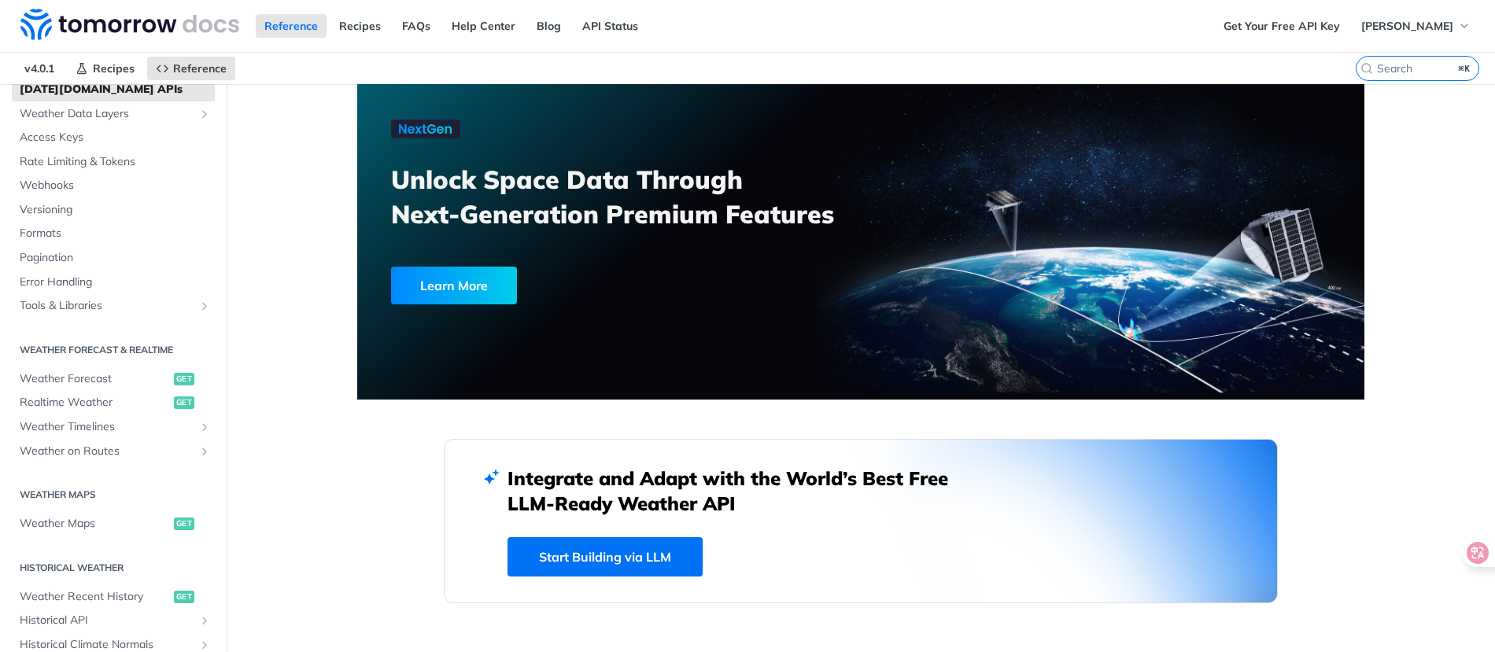
scroll to position [114, 0]
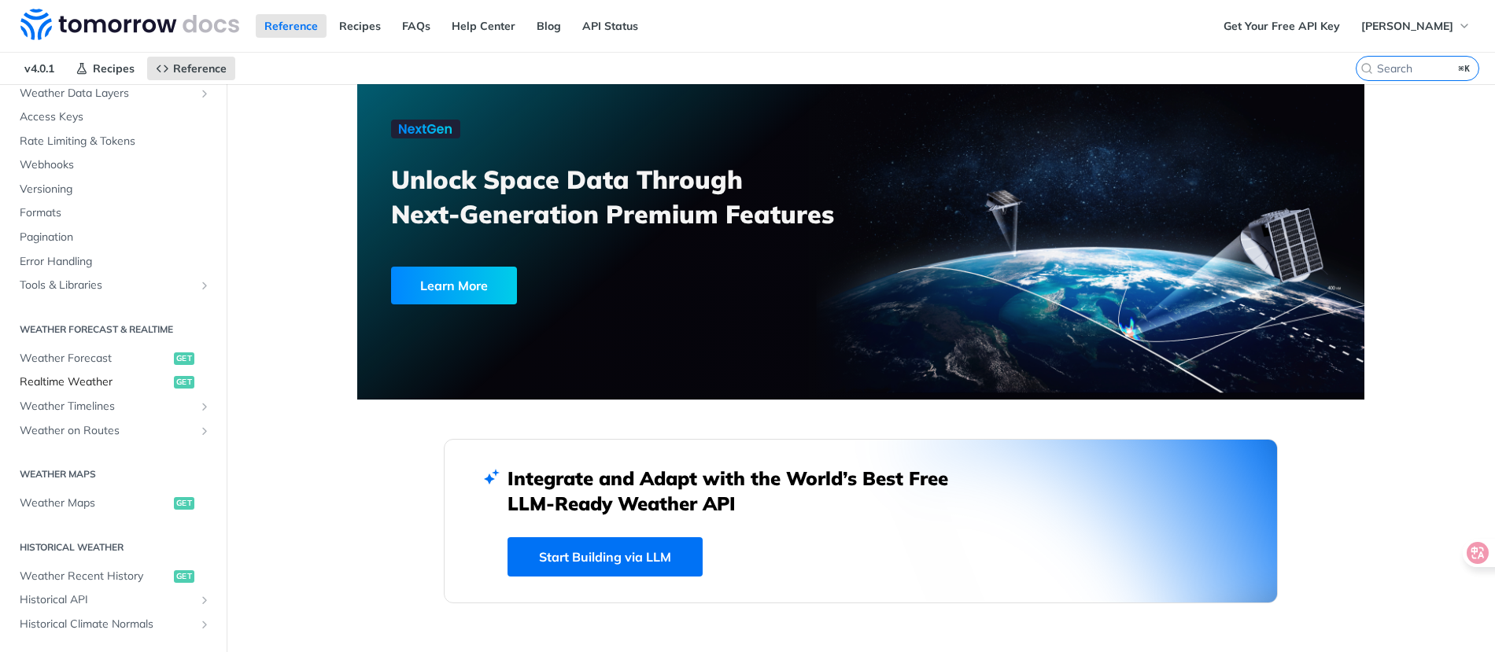
click at [102, 380] on span "Realtime Weather" at bounding box center [95, 383] width 150 height 16
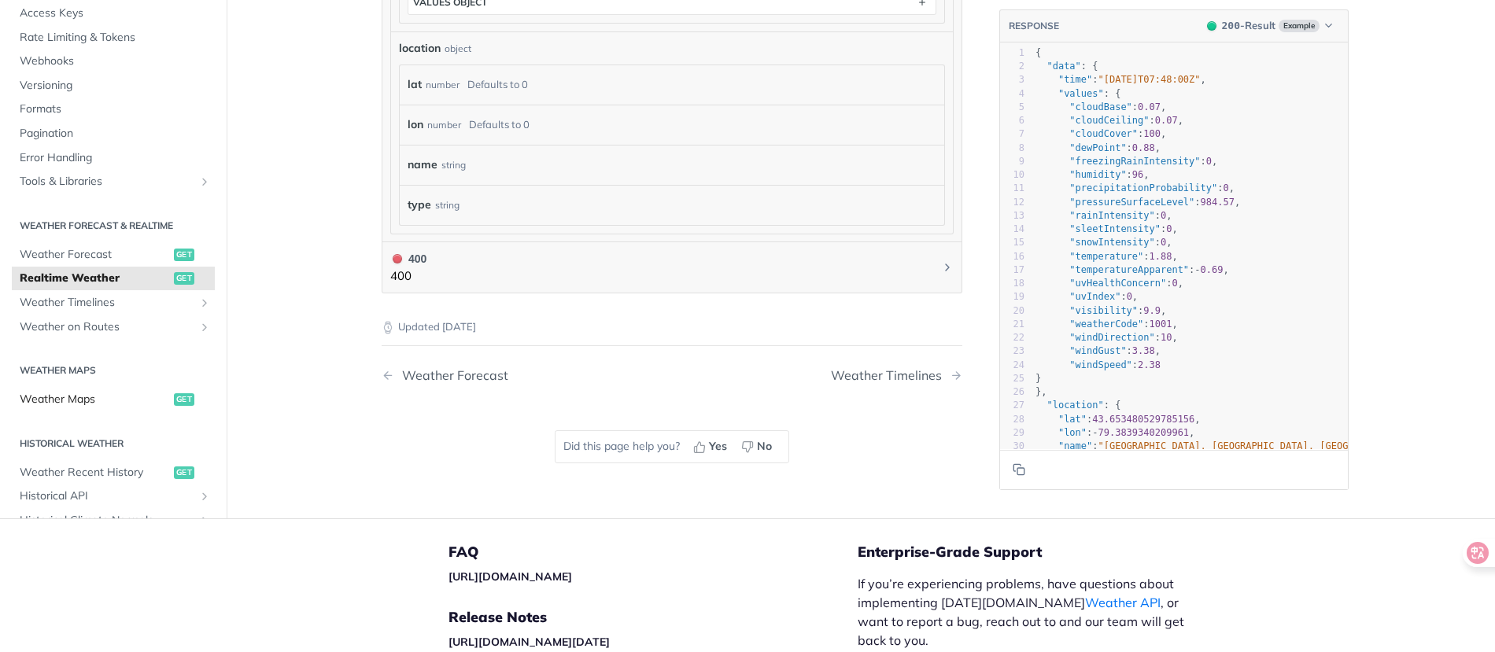
click at [120, 392] on span "Weather Maps" at bounding box center [95, 400] width 150 height 16
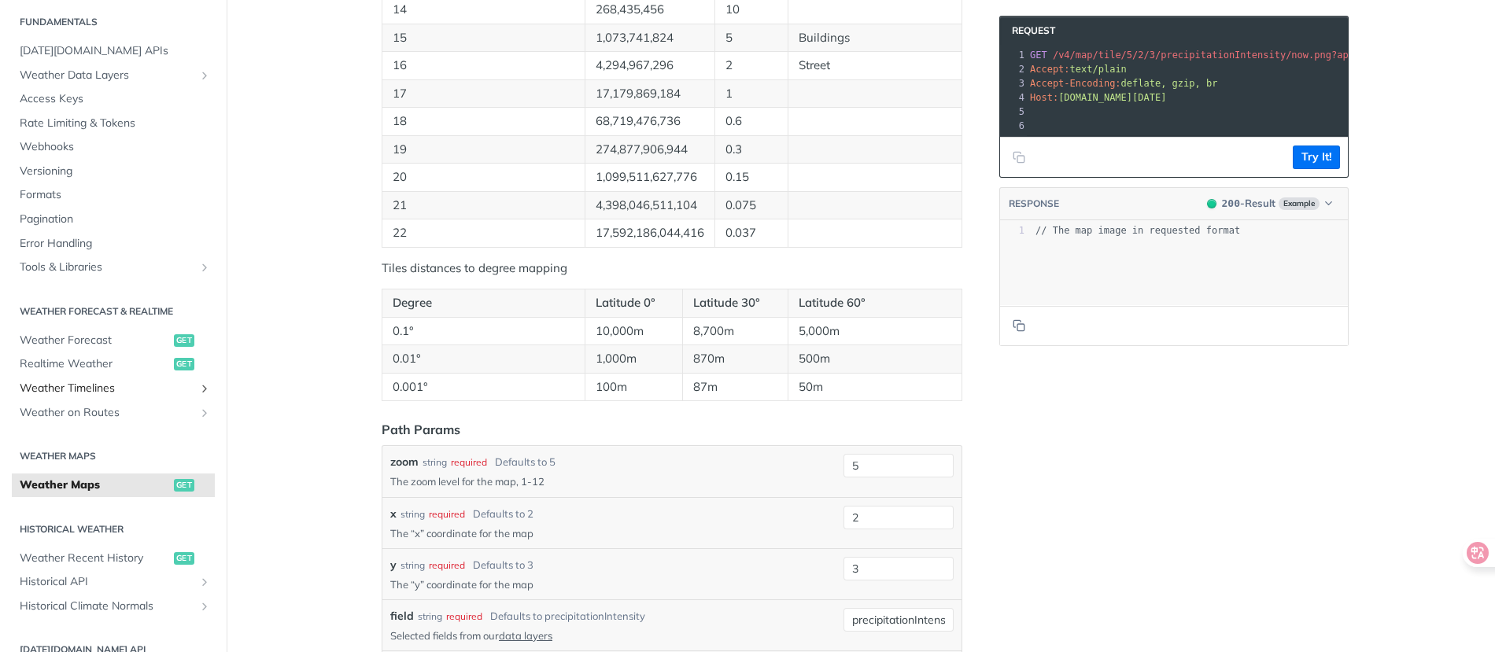
scroll to position [77, 0]
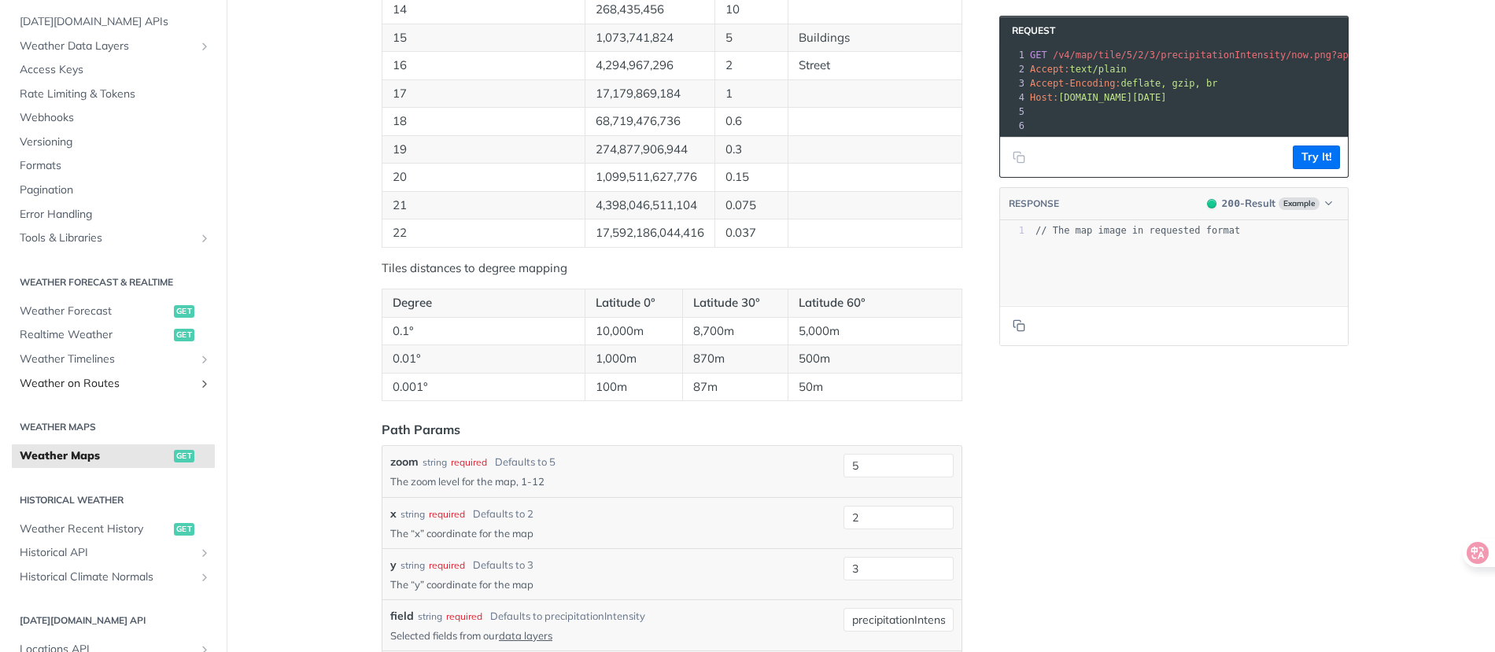
click at [88, 387] on span "Weather on Routes" at bounding box center [107, 384] width 175 height 16
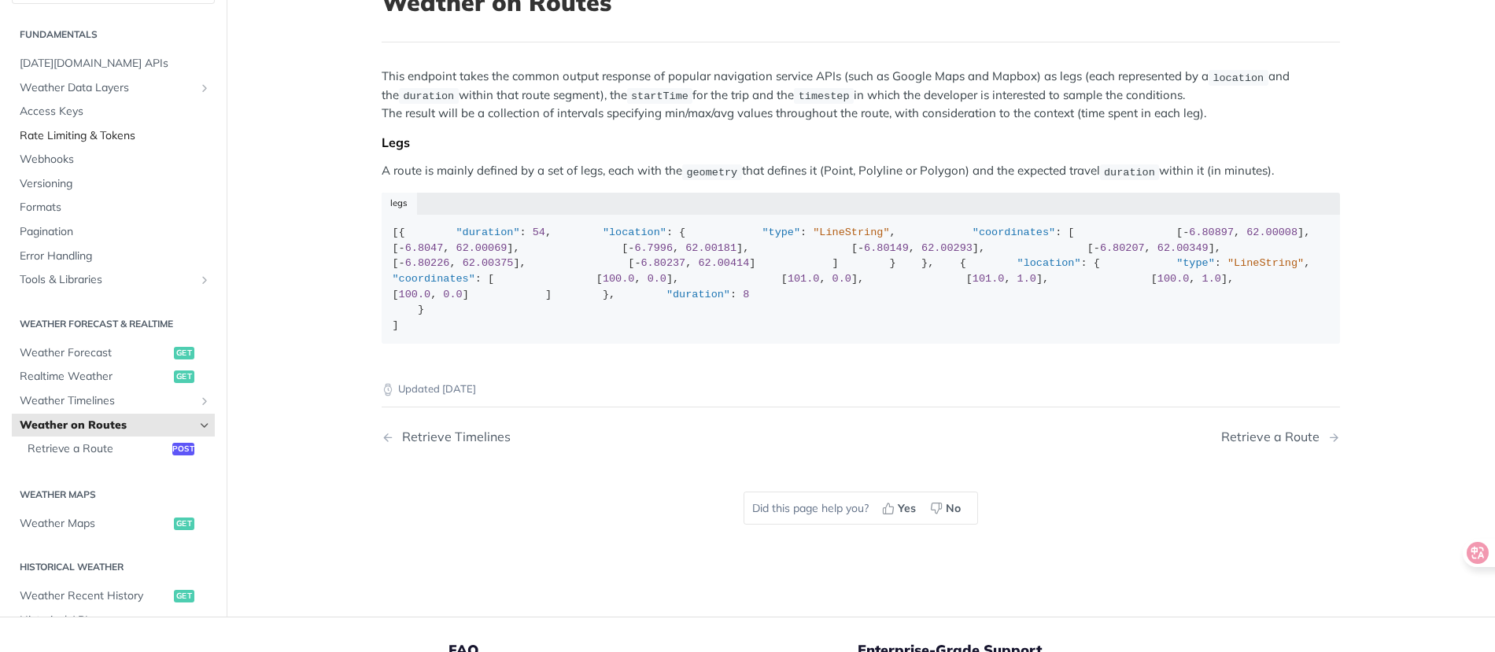
scroll to position [116, 0]
click at [90, 147] on span "Rate Limiting & Tokens" at bounding box center [115, 139] width 191 height 16
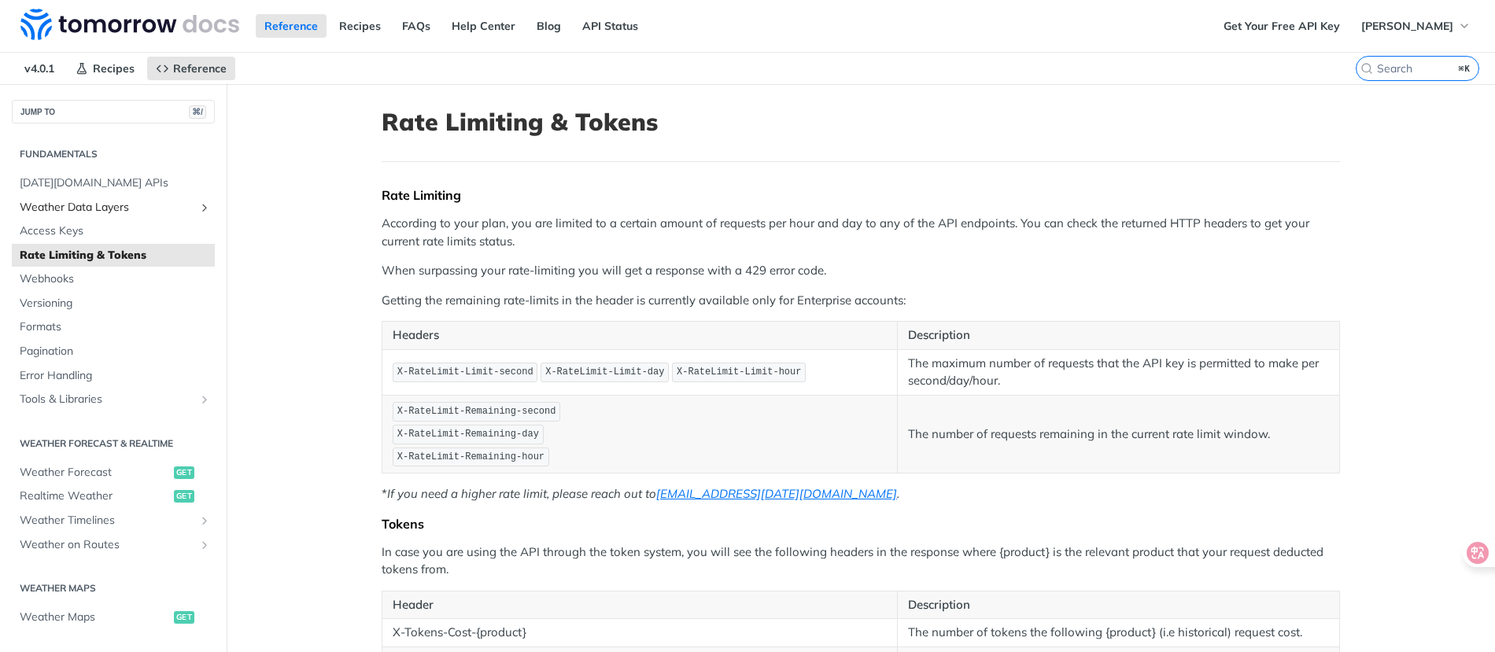
click at [114, 210] on span "Weather Data Layers" at bounding box center [107, 208] width 175 height 16
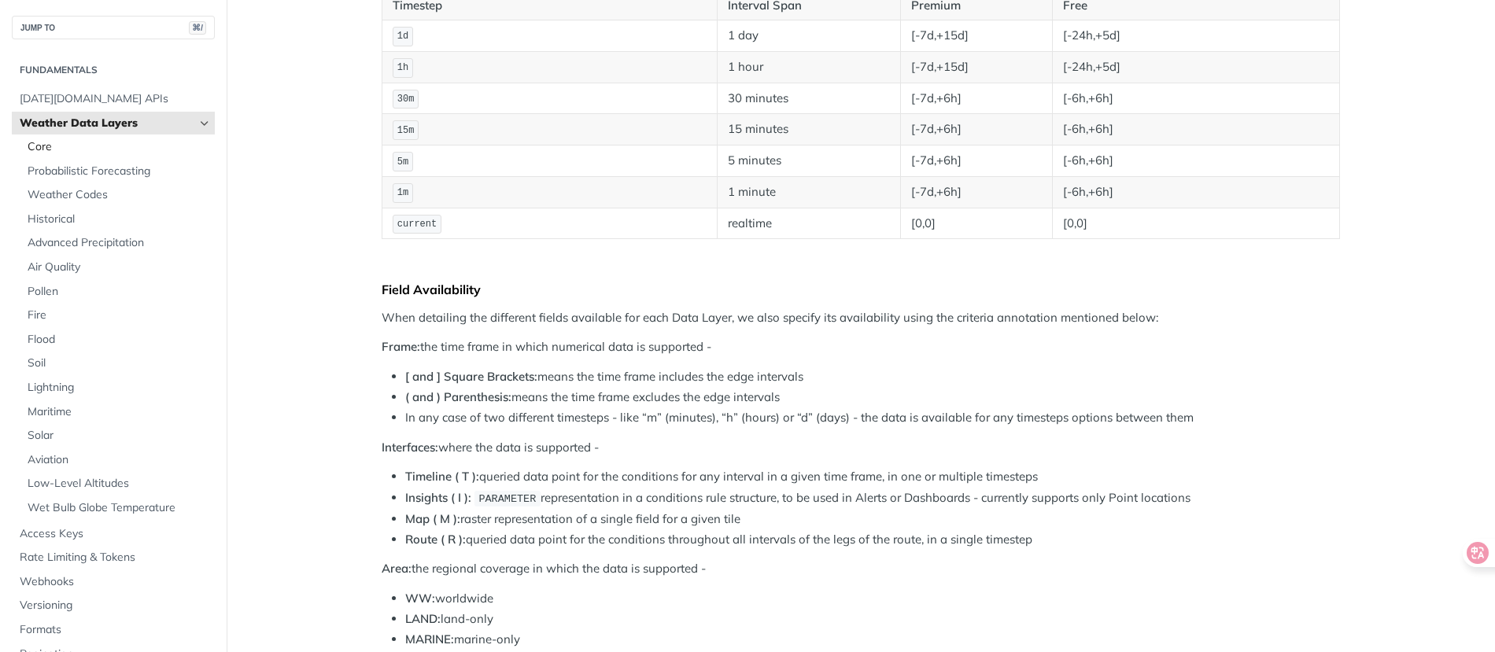
scroll to position [355, 0]
click at [83, 95] on span "Tomorrow.io APIs" at bounding box center [115, 99] width 191 height 16
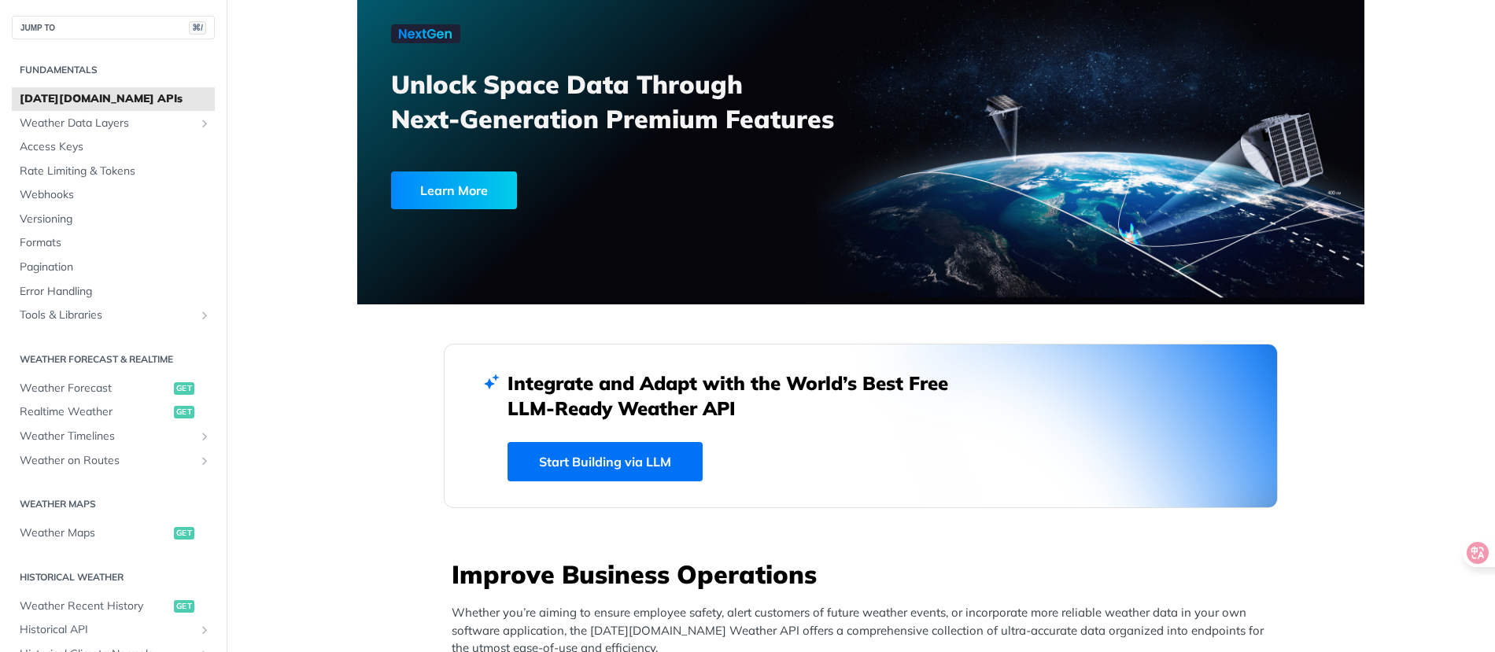
scroll to position [267, 0]
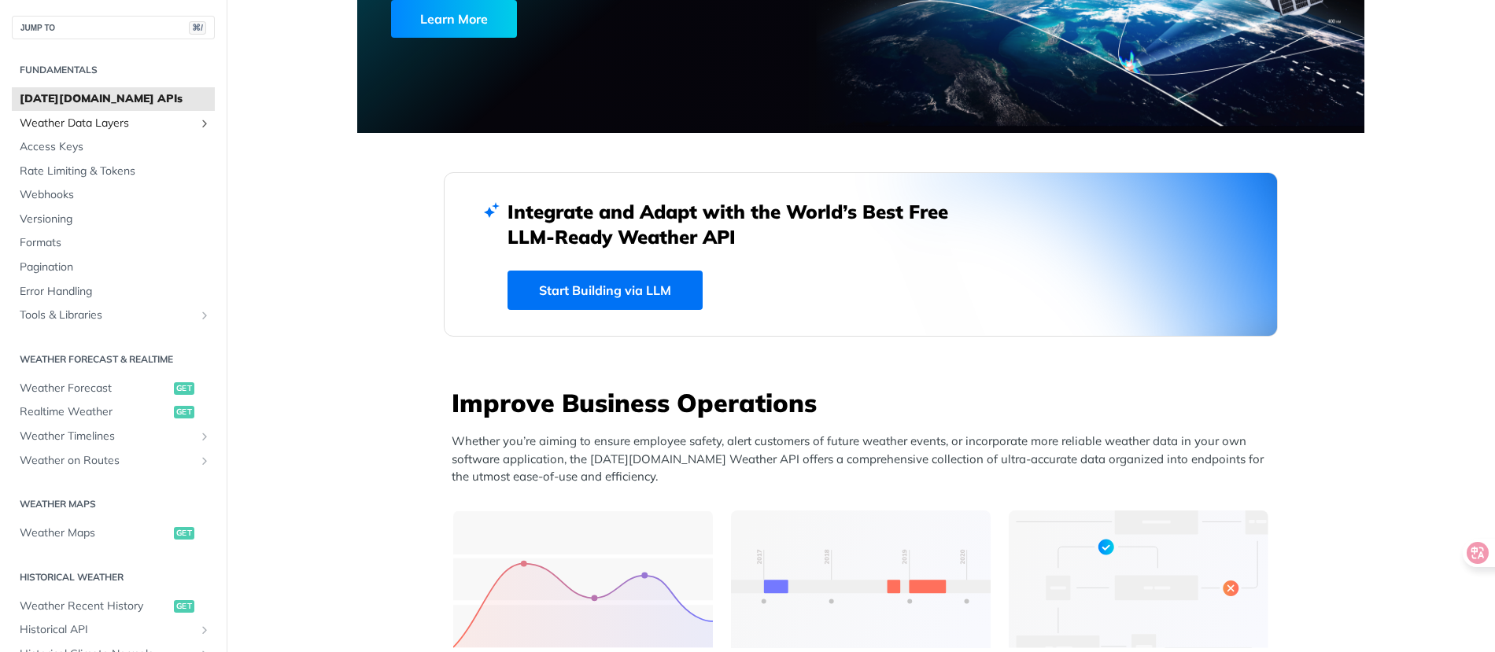
click at [142, 128] on span "Weather Data Layers" at bounding box center [107, 124] width 175 height 16
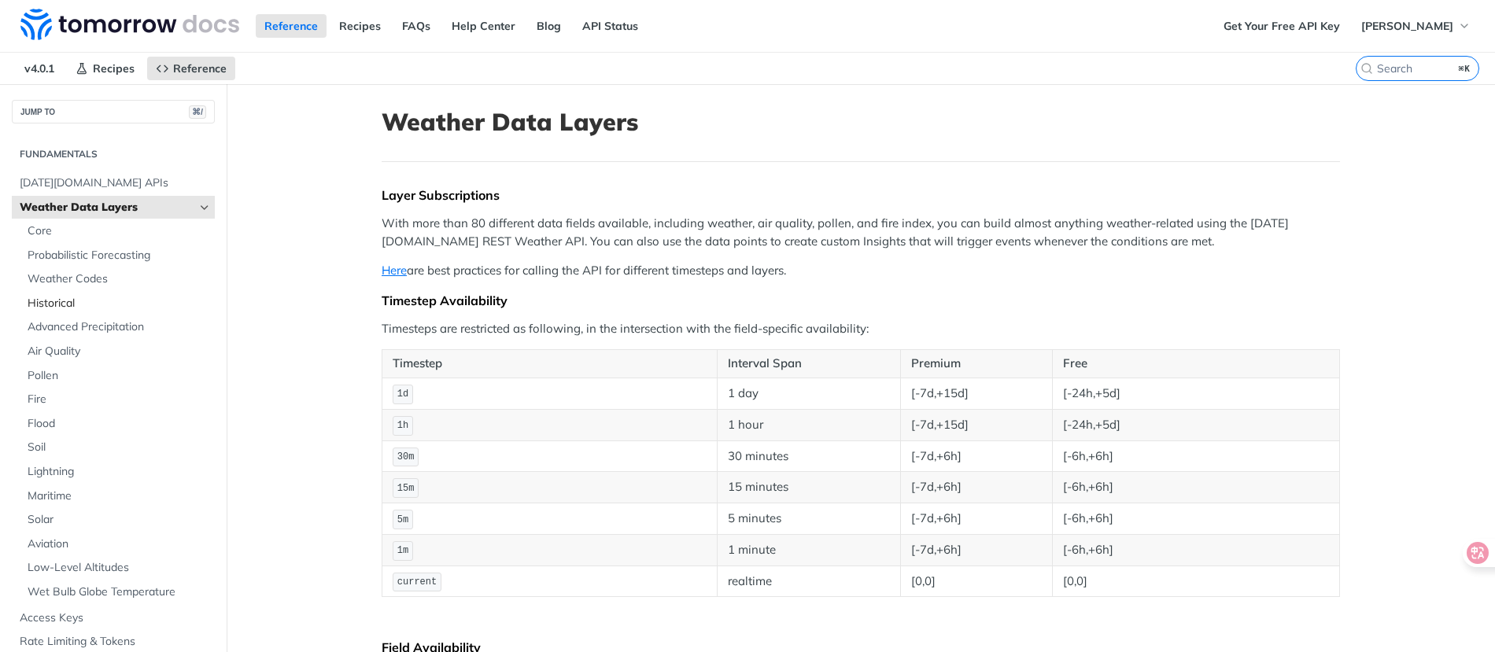
scroll to position [14, 0]
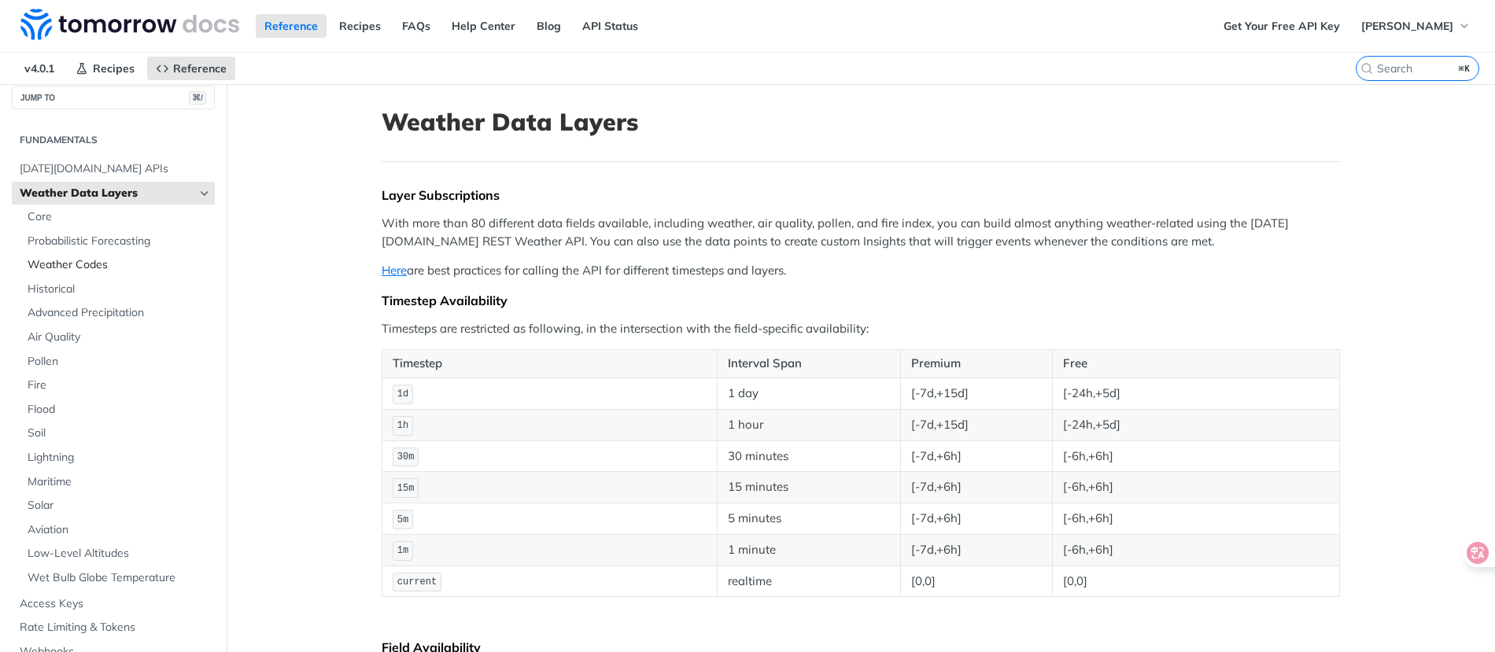
click at [99, 267] on span "Weather Codes" at bounding box center [119, 265] width 183 height 16
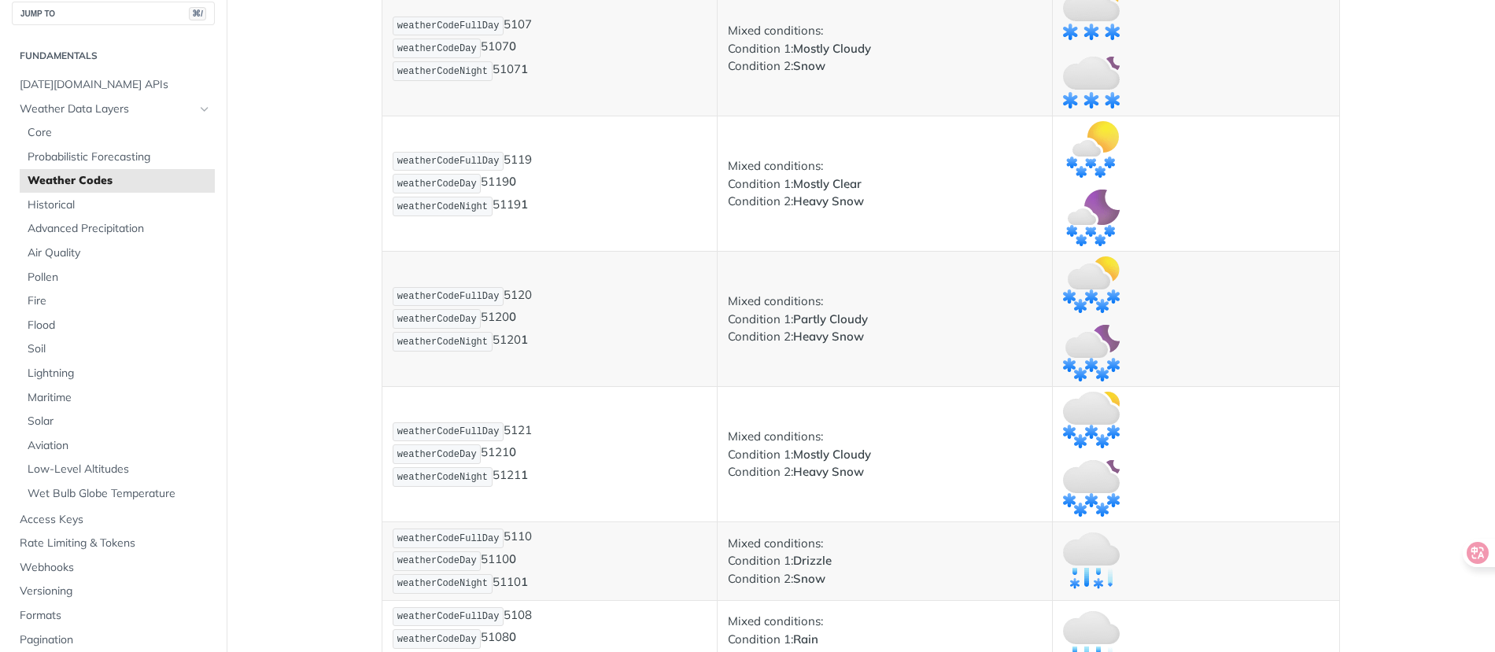
scroll to position [11337, 0]
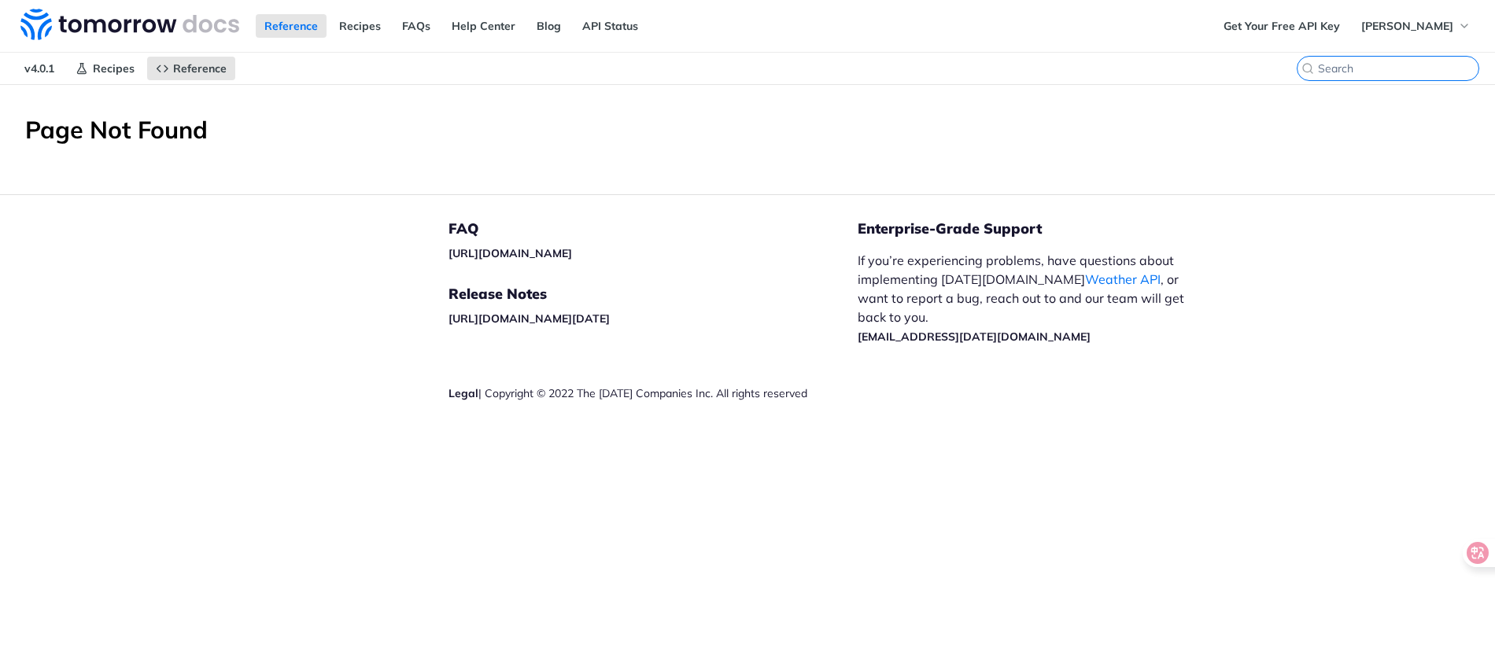
click at [1391, 68] on input "⌘K" at bounding box center [1398, 68] width 161 height 14
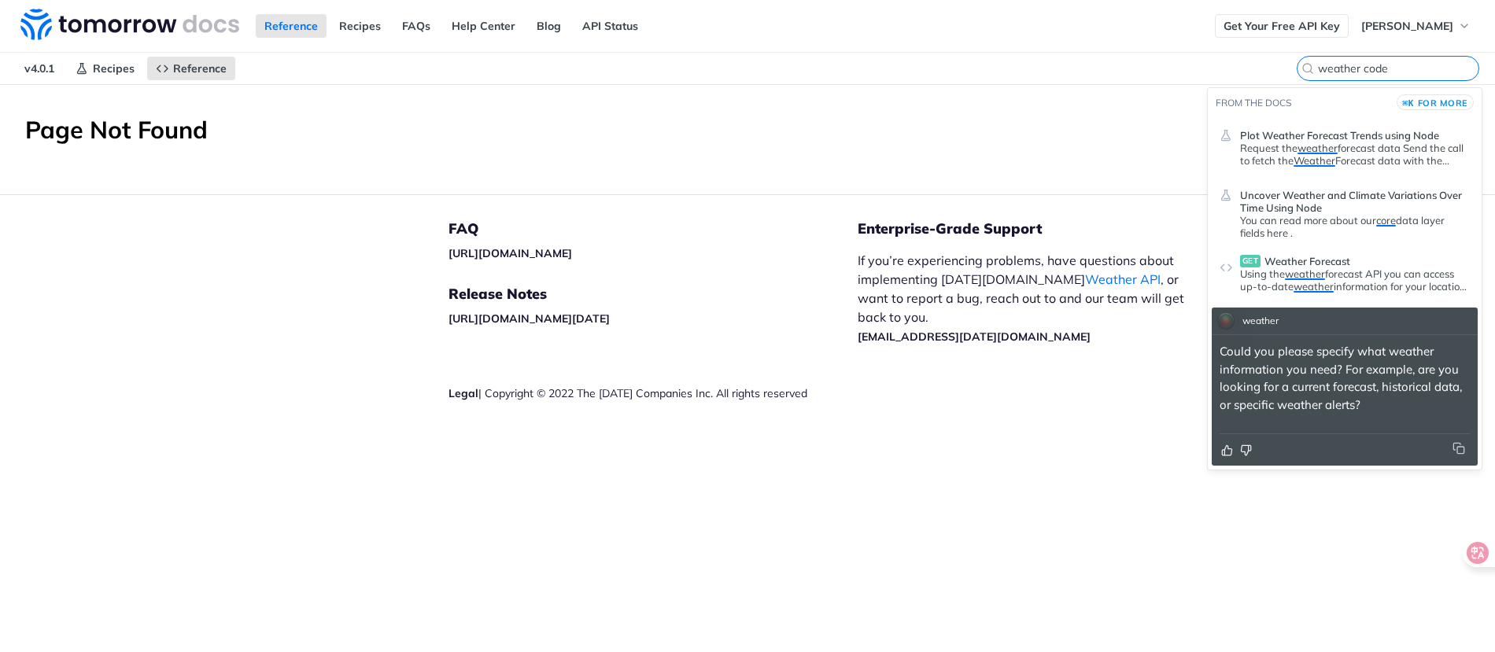
type input "weather code"
